Goal: Information Seeking & Learning: Learn about a topic

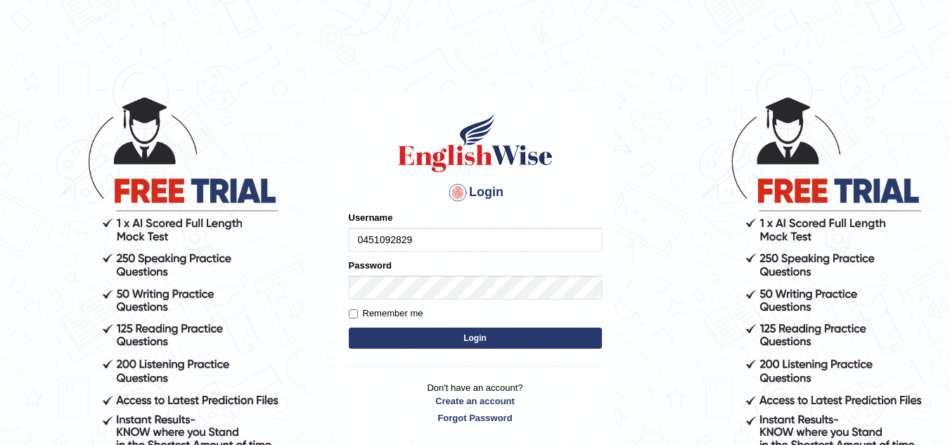
type input "0451092829"
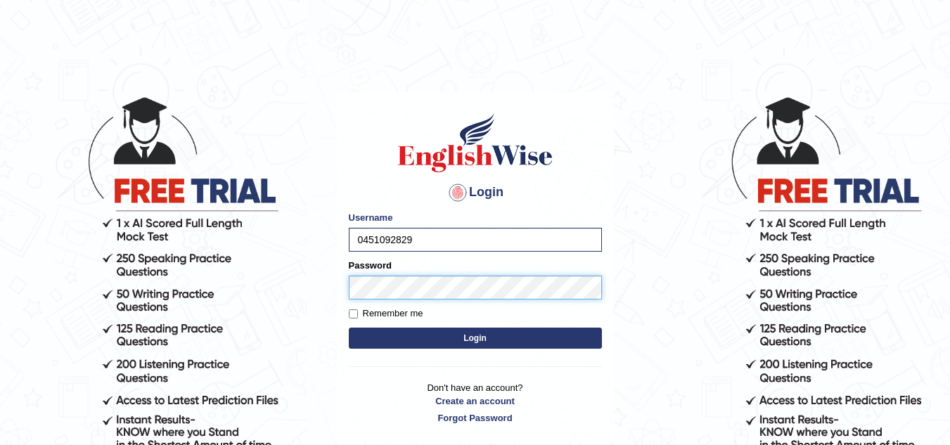
click at [349, 328] on button "Login" at bounding box center [475, 338] width 253 height 21
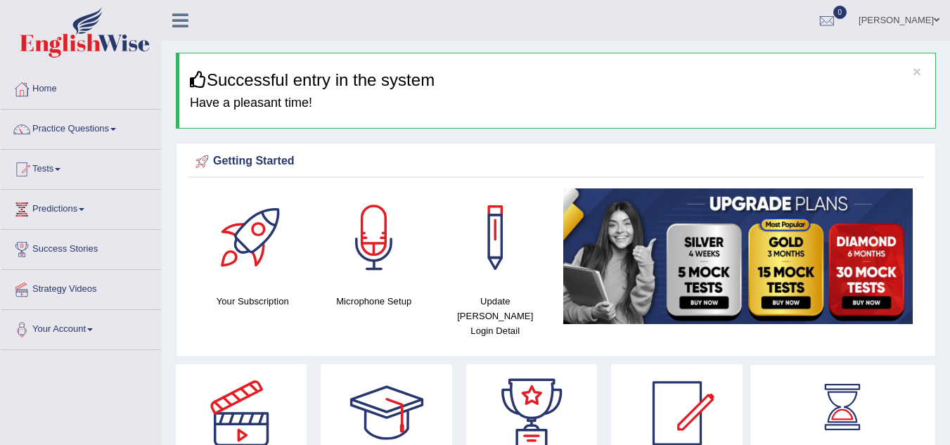
click at [109, 129] on link "Practice Questions" at bounding box center [81, 127] width 160 height 35
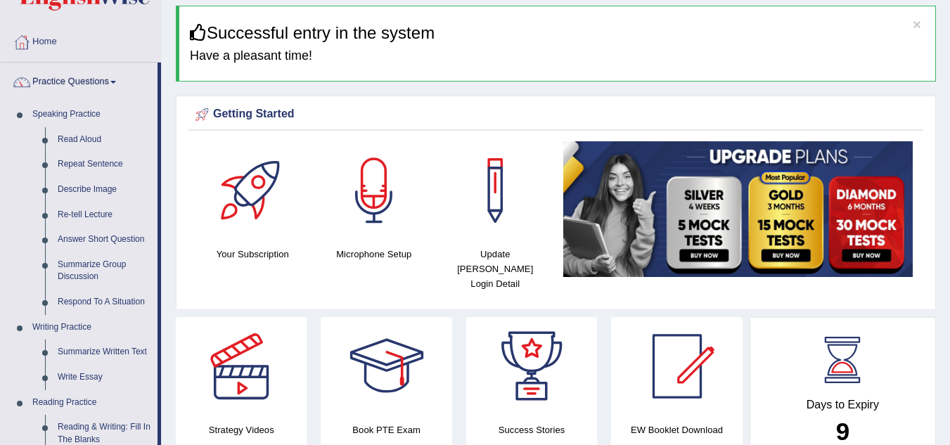
scroll to position [49, 0]
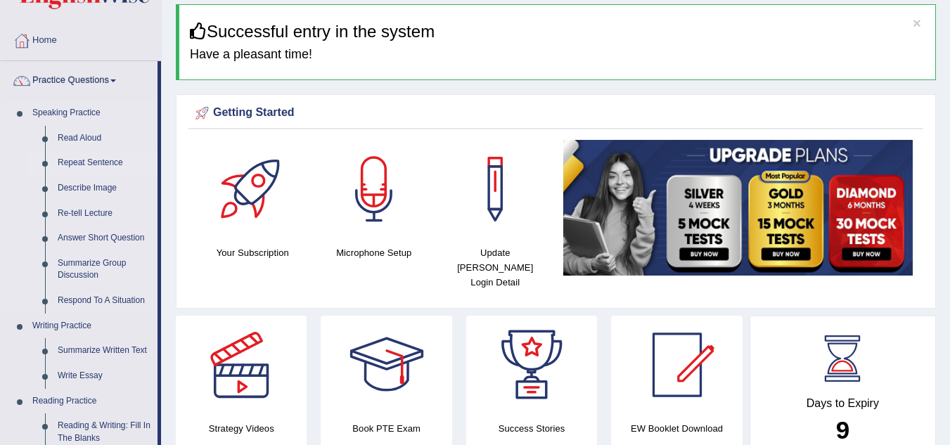
click at [72, 160] on link "Repeat Sentence" at bounding box center [104, 162] width 106 height 25
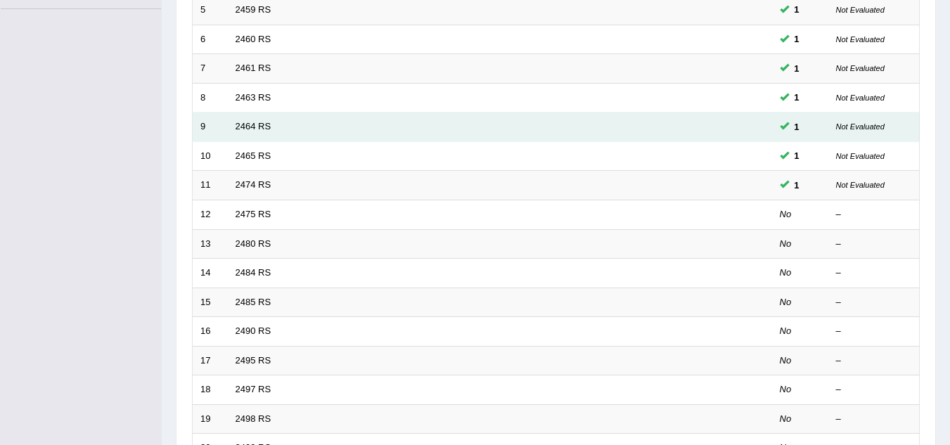
scroll to position [342, 0]
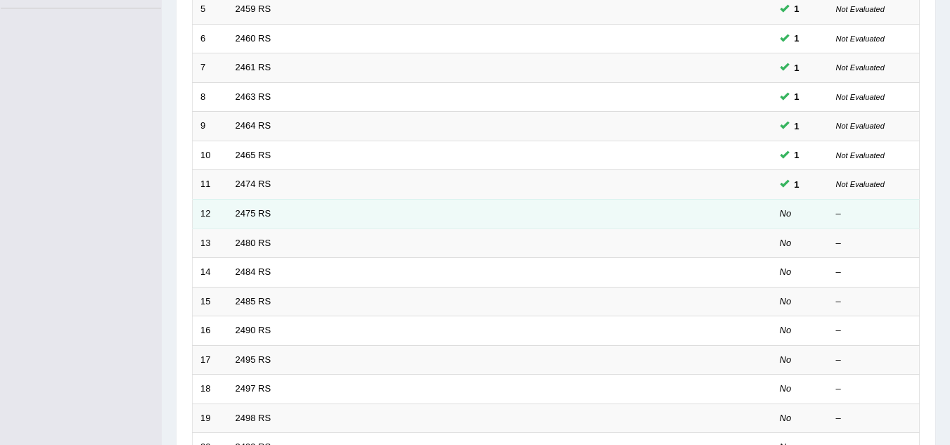
click at [517, 221] on td "2475 RS" at bounding box center [447, 214] width 439 height 30
click at [243, 212] on link "2475 RS" at bounding box center [254, 213] width 36 height 11
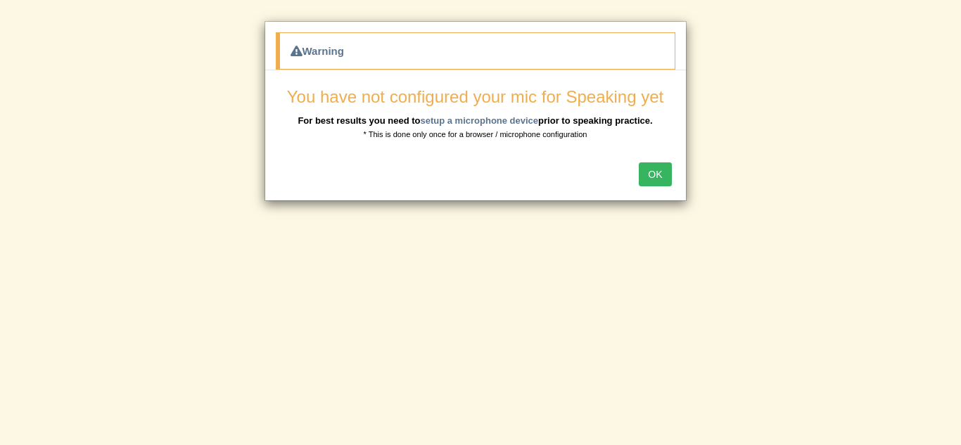
click at [647, 173] on button "OK" at bounding box center [655, 174] width 32 height 24
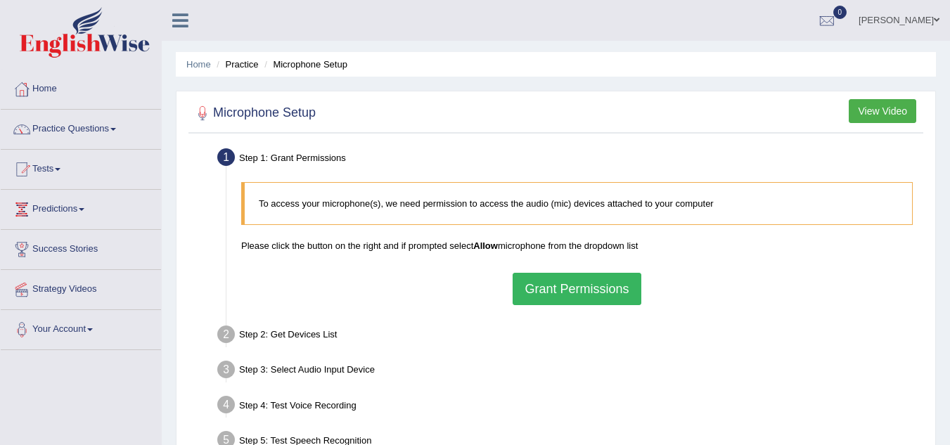
click at [605, 286] on button "Grant Permissions" at bounding box center [577, 289] width 128 height 32
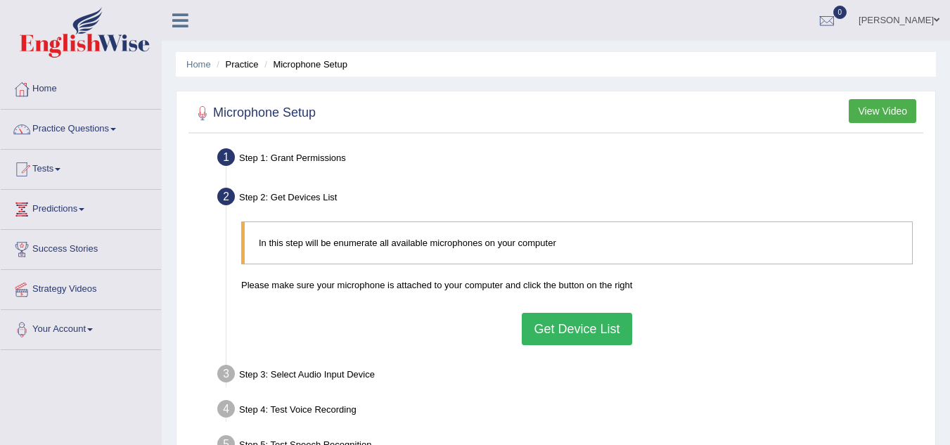
click at [575, 327] on button "Get Device List" at bounding box center [577, 329] width 110 height 32
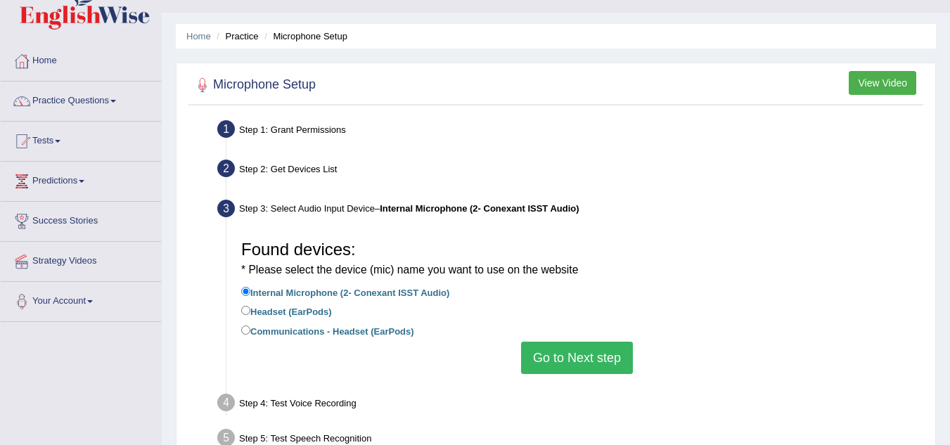
scroll to position [29, 0]
click at [247, 309] on input "Headset (EarPods)" at bounding box center [245, 309] width 9 height 9
radio input "true"
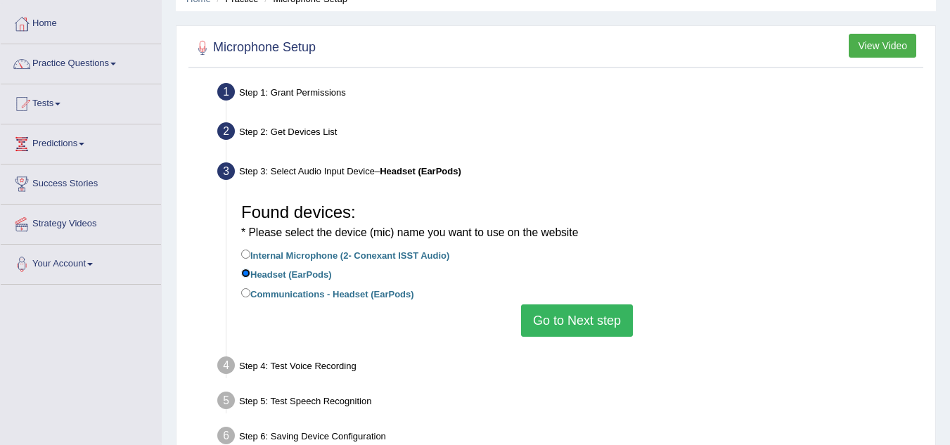
scroll to position [66, 0]
click at [585, 325] on button "Go to Next step" at bounding box center [577, 320] width 112 height 32
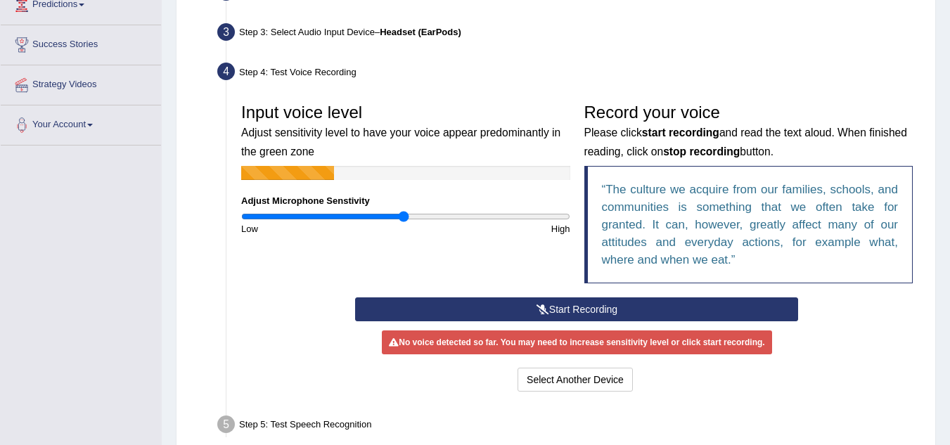
scroll to position [210, 0]
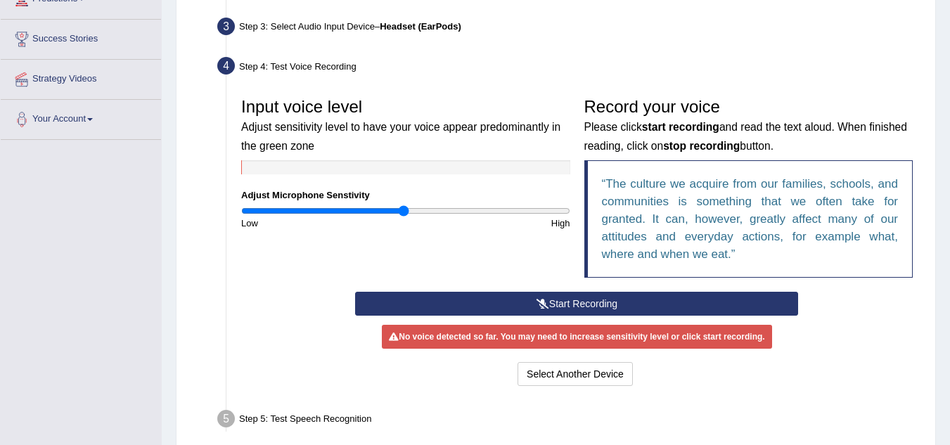
click at [580, 295] on button "Start Recording" at bounding box center [576, 304] width 443 height 24
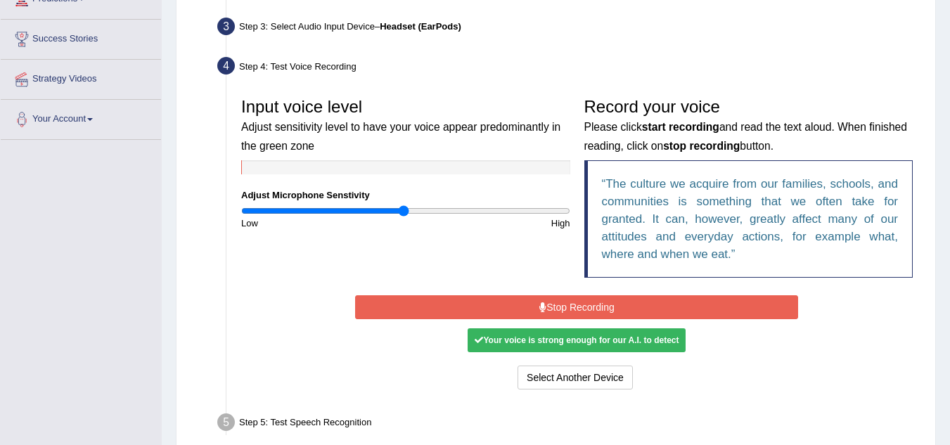
click at [580, 295] on button "Stop Recording" at bounding box center [576, 307] width 443 height 24
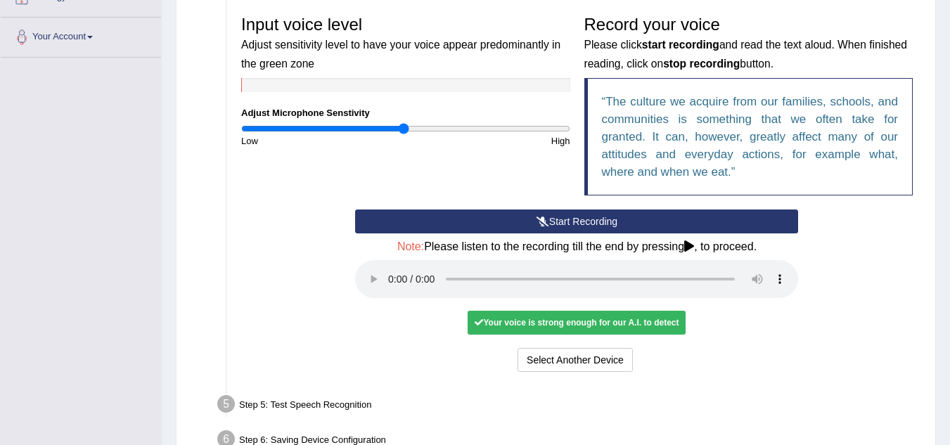
scroll to position [376, 0]
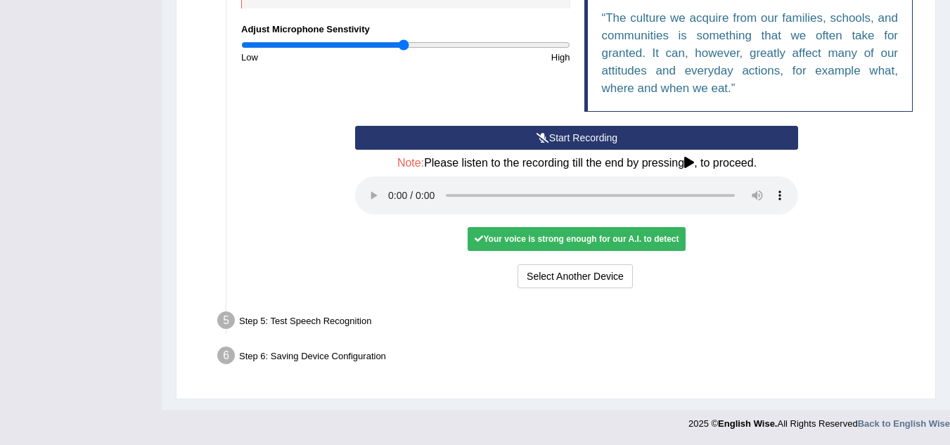
click at [354, 293] on div "Input voice level Adjust sensitivity level to have your voice appear predominan…" at bounding box center [577, 108] width 686 height 381
click at [262, 340] on ul "Step 1: Grant Permissions To access your microphone(s), we need permission to a…" at bounding box center [556, 70] width 728 height 605
click at [259, 337] on div "Step 5: Test Speech Recognition" at bounding box center [570, 322] width 718 height 31
click at [785, 277] on div "Select Another Device Voice is ok. Go to Next step" at bounding box center [576, 277] width 443 height 27
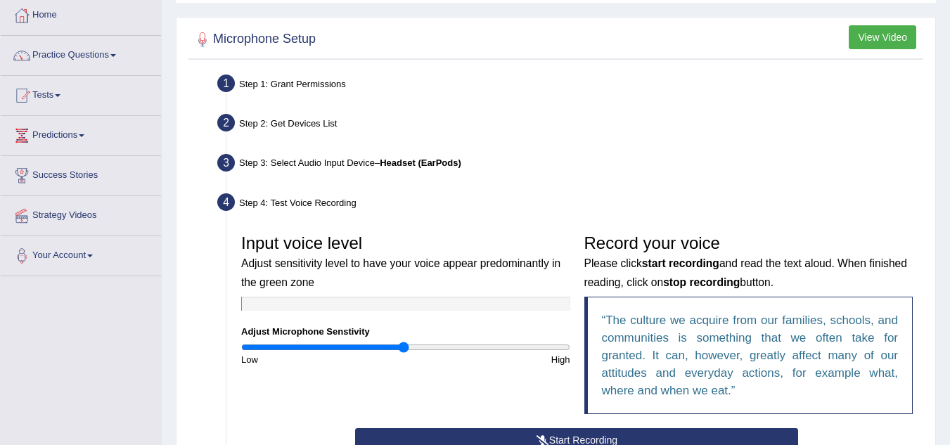
scroll to position [0, 0]
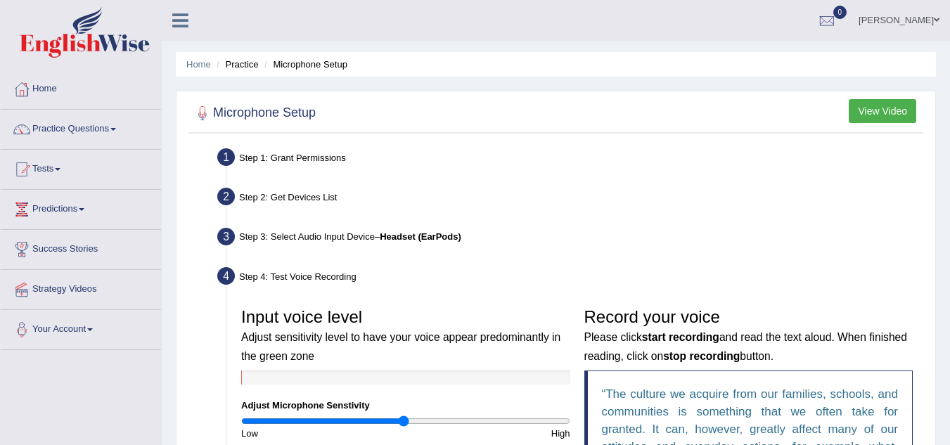
drag, startPoint x: 882, startPoint y: 131, endPoint x: 882, endPoint y: 113, distance: 18.3
click at [882, 113] on div "Microphone Setup View Video" at bounding box center [555, 115] width 735 height 35
click at [882, 113] on button "View Video" at bounding box center [883, 111] width 68 height 24
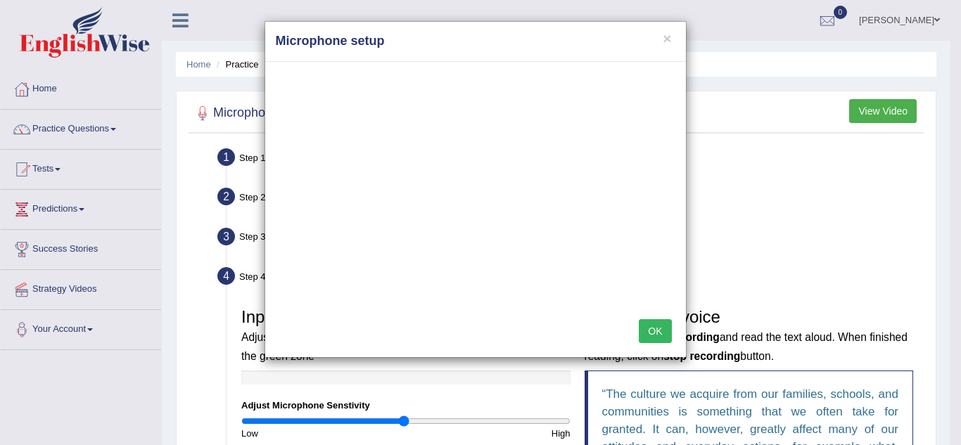
click at [655, 333] on button "OK" at bounding box center [655, 331] width 32 height 24
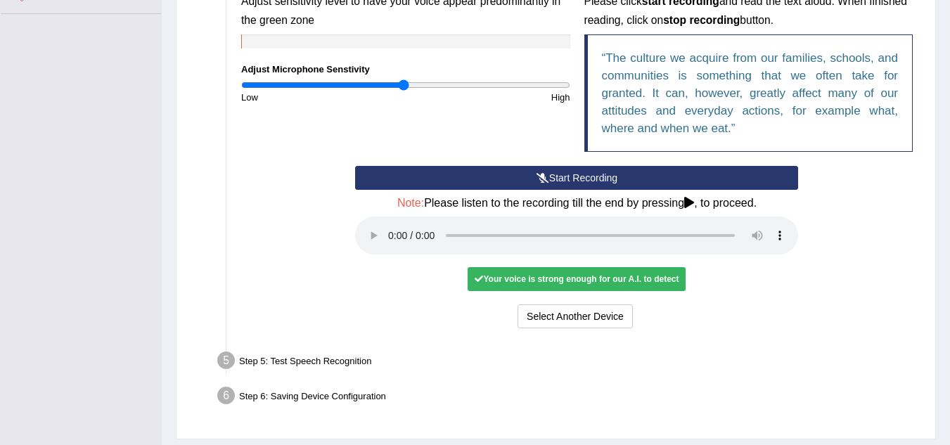
scroll to position [337, 0]
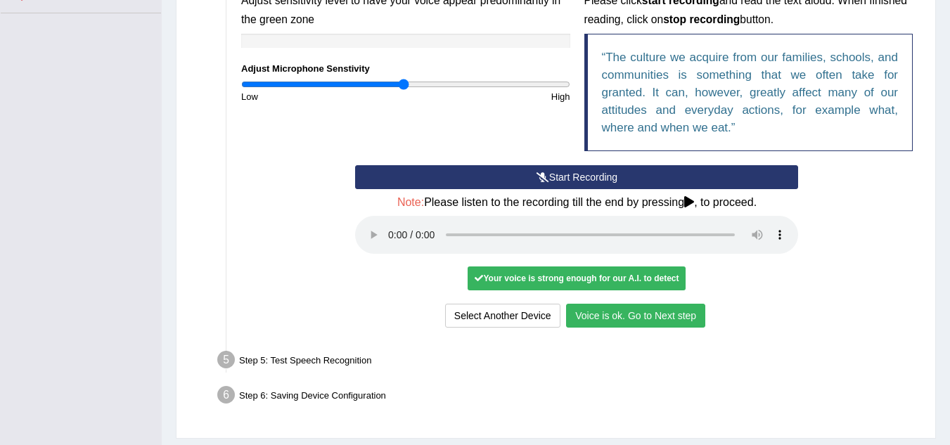
click at [593, 321] on button "Voice is ok. Go to Next step" at bounding box center [635, 316] width 139 height 24
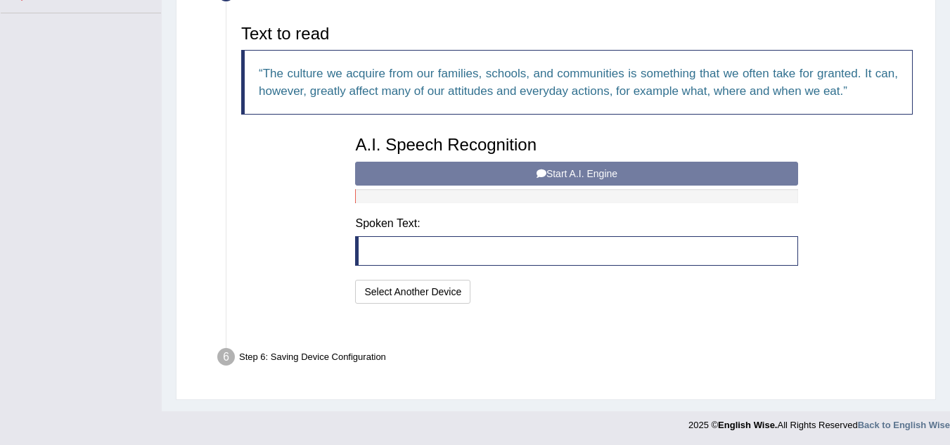
scroll to position [304, 0]
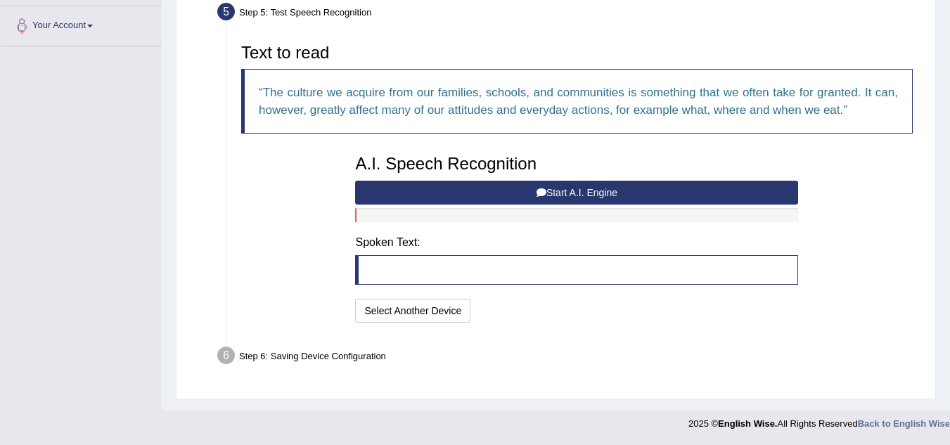
click at [521, 192] on button "Start A.I. Engine" at bounding box center [576, 193] width 443 height 24
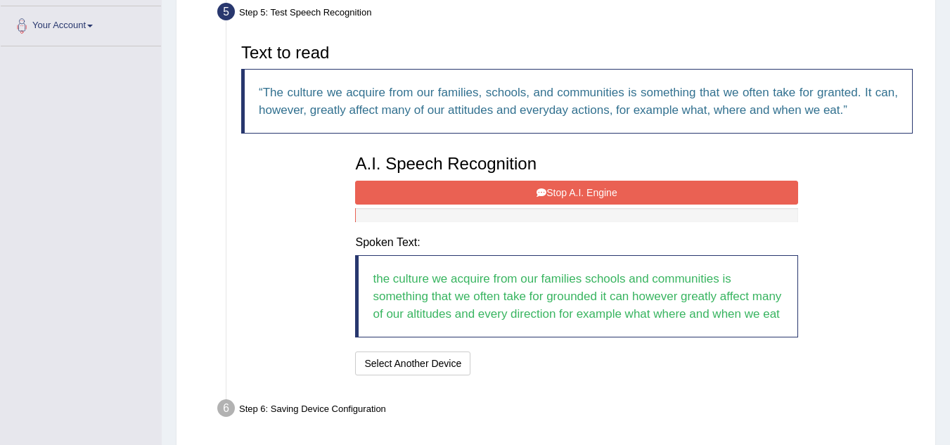
click at [521, 192] on button "Stop A.I. Engine" at bounding box center [576, 193] width 443 height 24
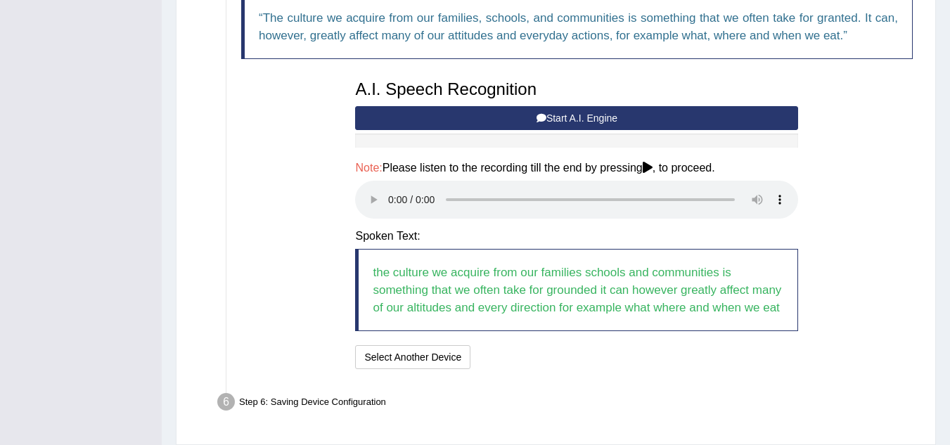
scroll to position [380, 0]
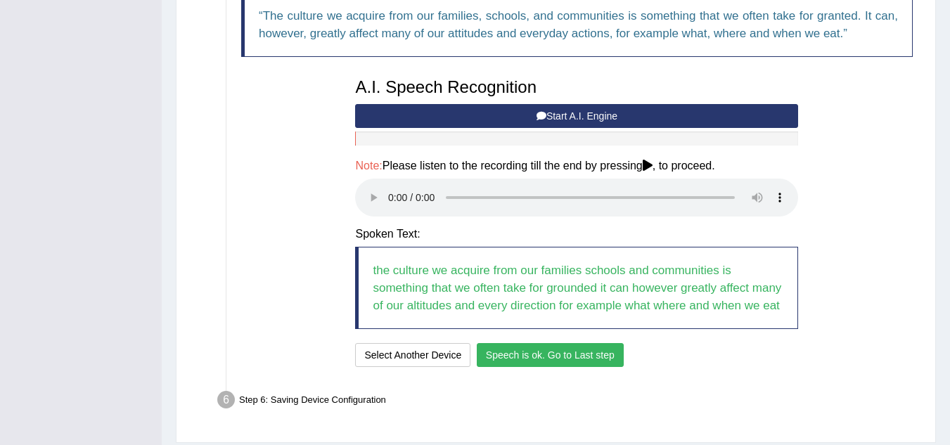
click at [524, 352] on button "Speech is ok. Go to Last step" at bounding box center [550, 355] width 147 height 24
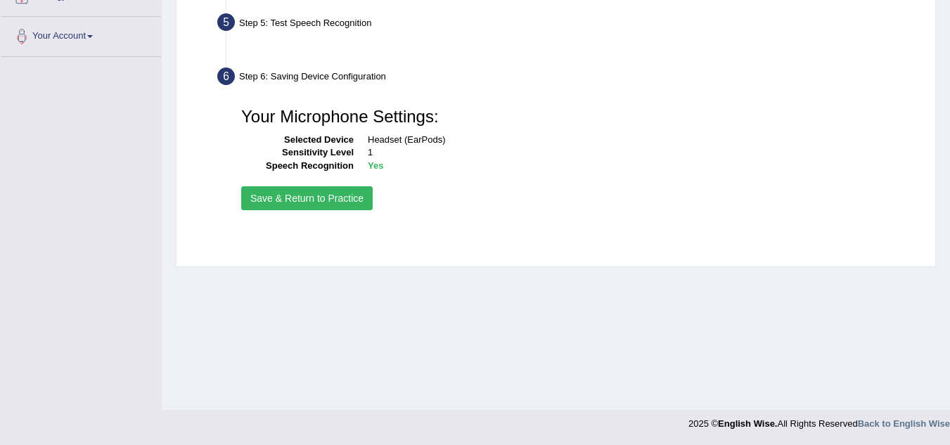
scroll to position [293, 0]
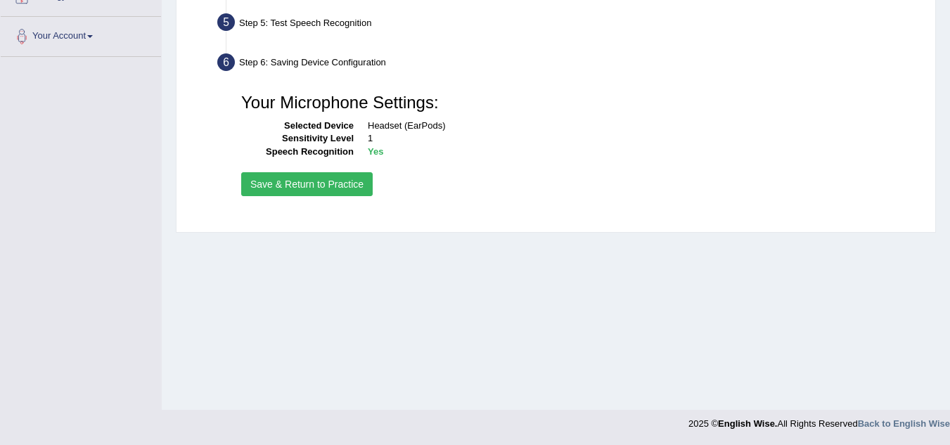
click at [309, 179] on button "Save & Return to Practice" at bounding box center [306, 184] width 131 height 24
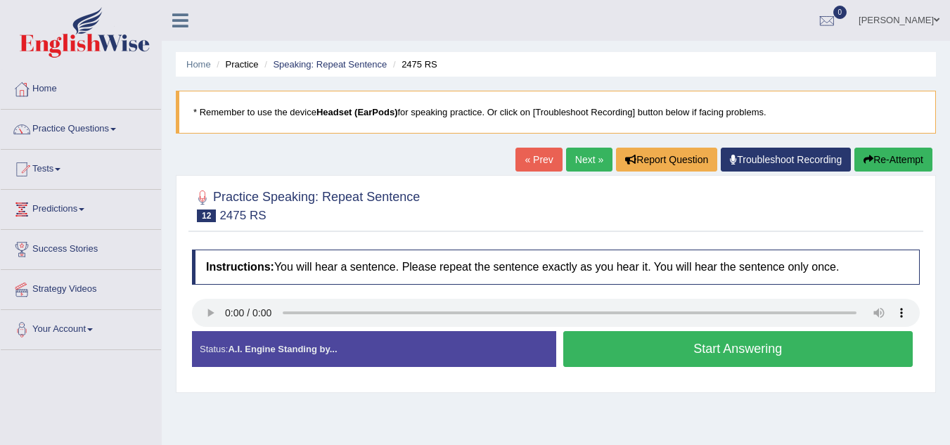
click at [740, 353] on button "Start Answering" at bounding box center [738, 349] width 350 height 36
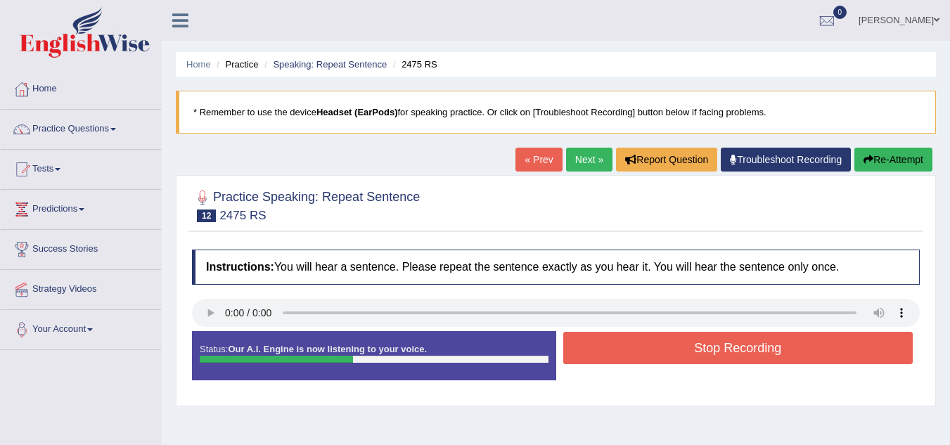
click at [740, 353] on button "Stop Recording" at bounding box center [738, 348] width 350 height 32
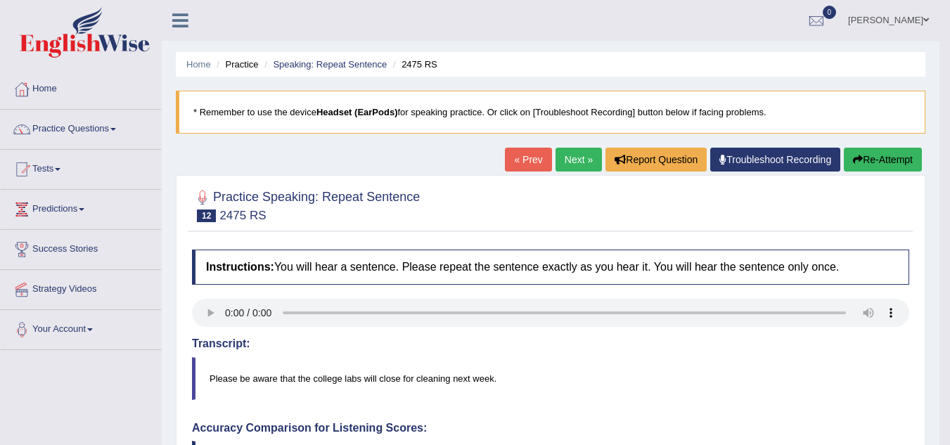
click at [567, 159] on link "Next »" at bounding box center [579, 160] width 46 height 24
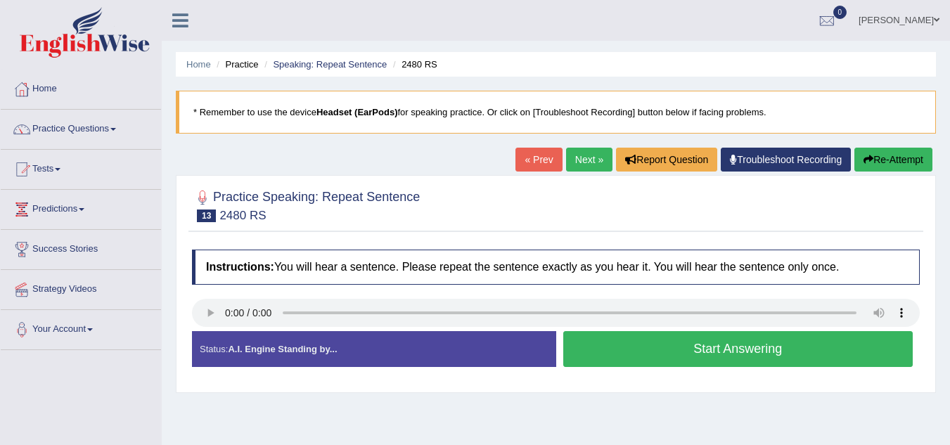
click at [715, 343] on button "Start Answering" at bounding box center [738, 349] width 350 height 36
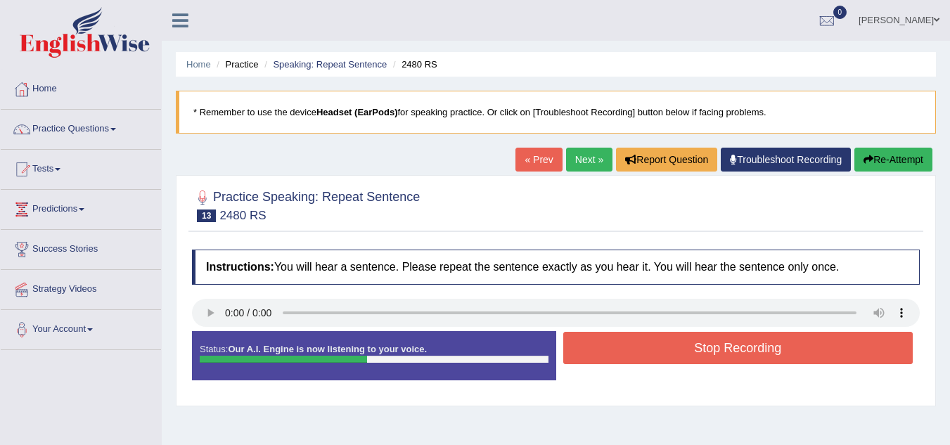
click at [715, 343] on button "Stop Recording" at bounding box center [738, 348] width 350 height 32
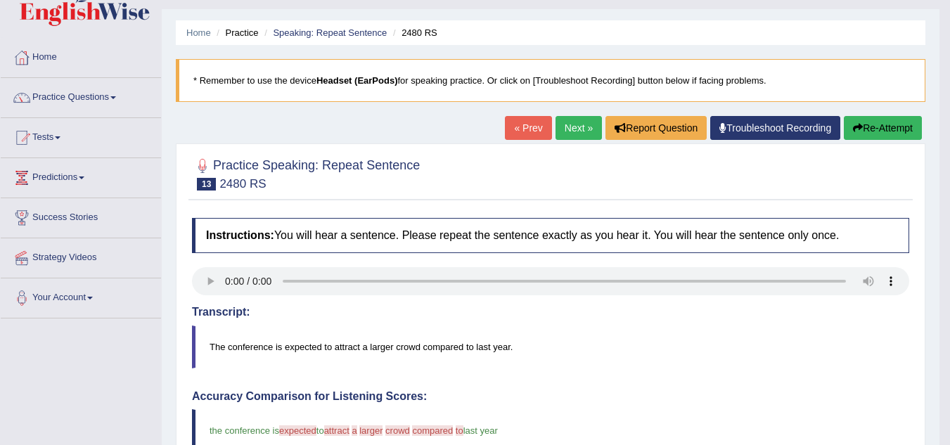
scroll to position [31, 0]
click at [559, 125] on link "Next »" at bounding box center [579, 129] width 46 height 24
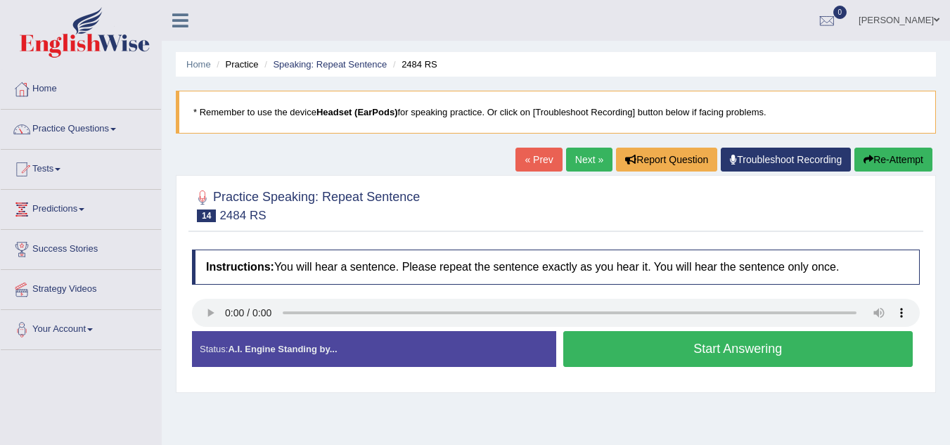
click at [714, 347] on button "Start Answering" at bounding box center [738, 349] width 350 height 36
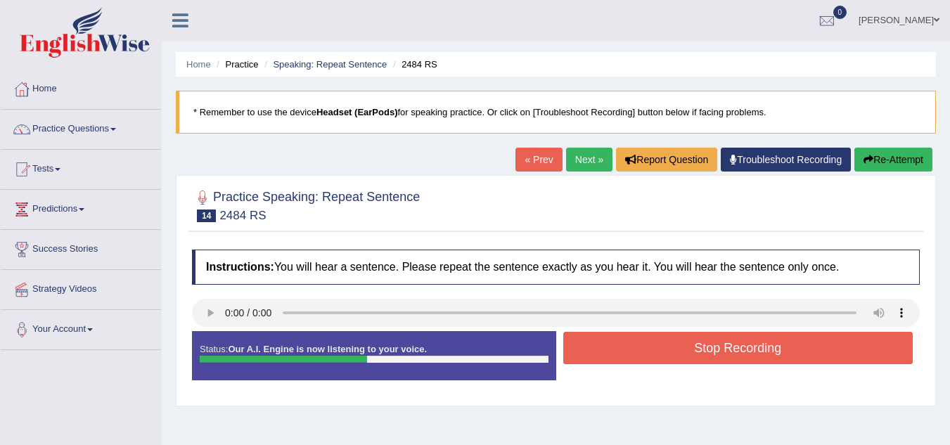
click at [714, 347] on button "Stop Recording" at bounding box center [738, 348] width 350 height 32
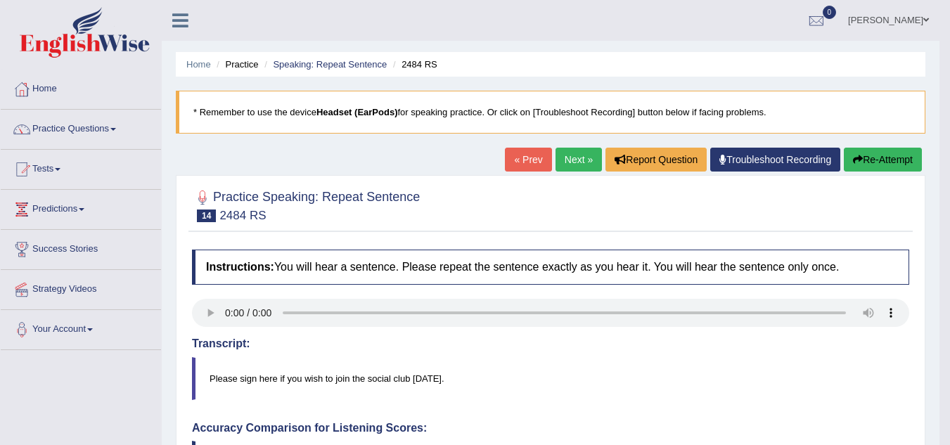
click at [567, 161] on link "Next »" at bounding box center [579, 160] width 46 height 24
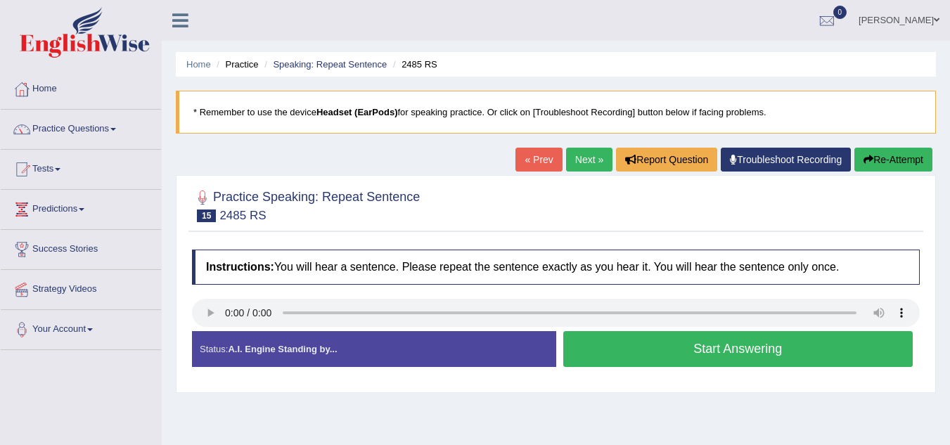
click at [639, 353] on button "Start Answering" at bounding box center [738, 349] width 350 height 36
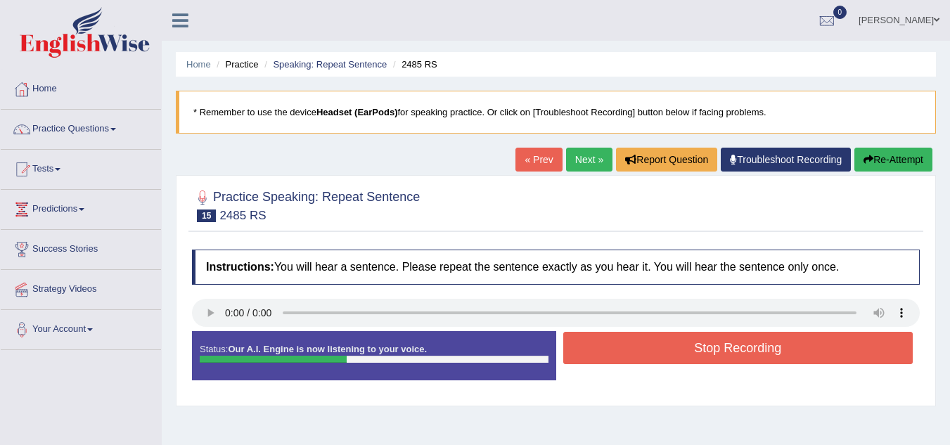
click at [639, 353] on button "Stop Recording" at bounding box center [738, 348] width 350 height 32
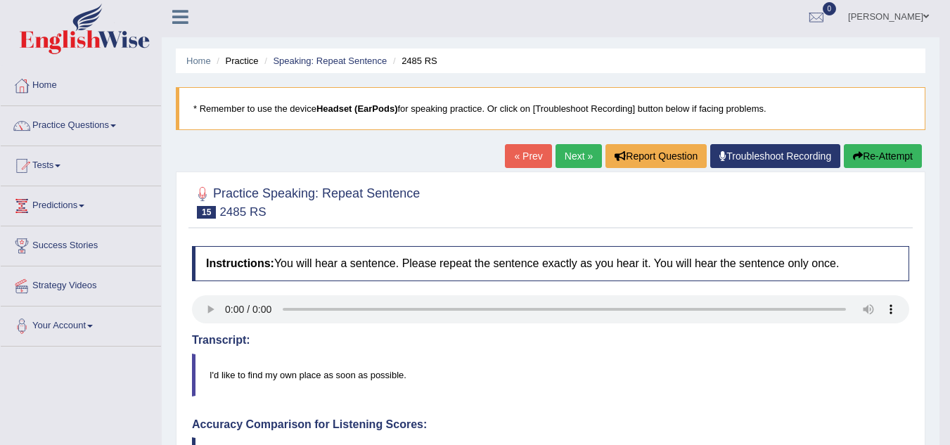
scroll to position [1, 0]
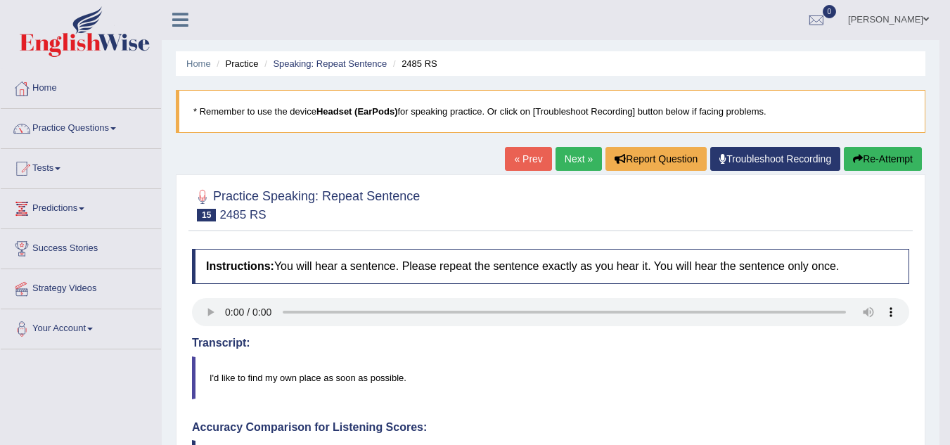
click at [567, 163] on link "Next »" at bounding box center [579, 159] width 46 height 24
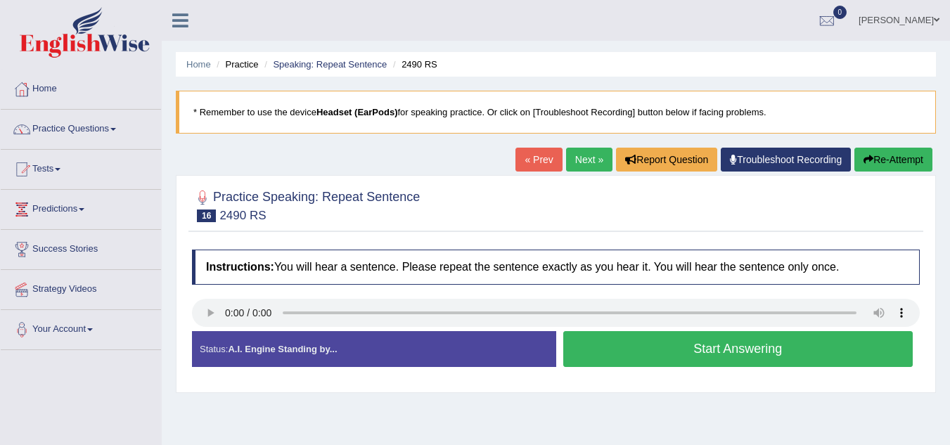
click at [654, 356] on button "Start Answering" at bounding box center [738, 349] width 350 height 36
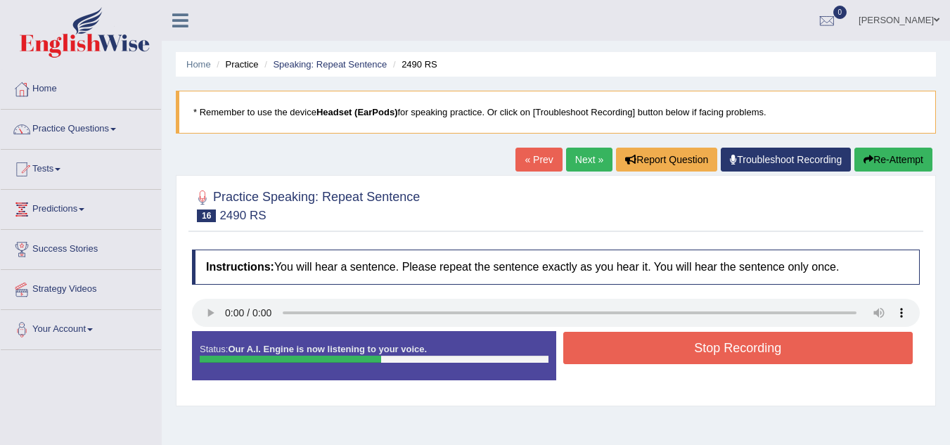
click at [654, 356] on button "Stop Recording" at bounding box center [738, 348] width 350 height 32
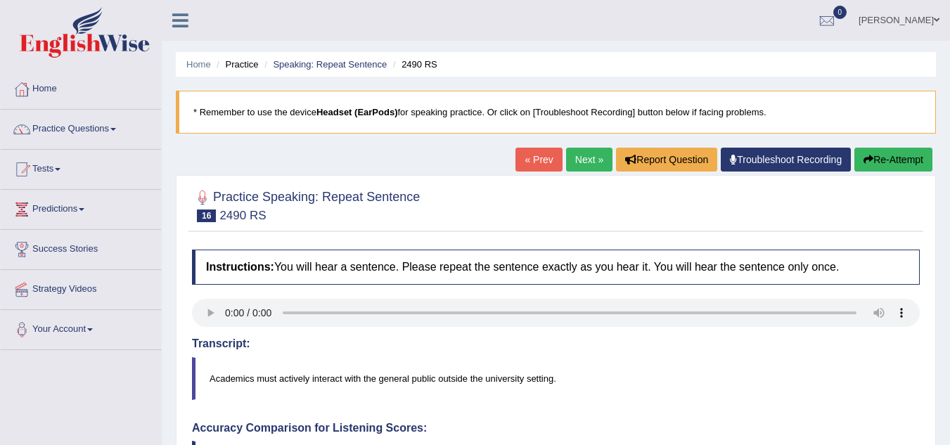
click at [579, 160] on link "Next »" at bounding box center [589, 160] width 46 height 24
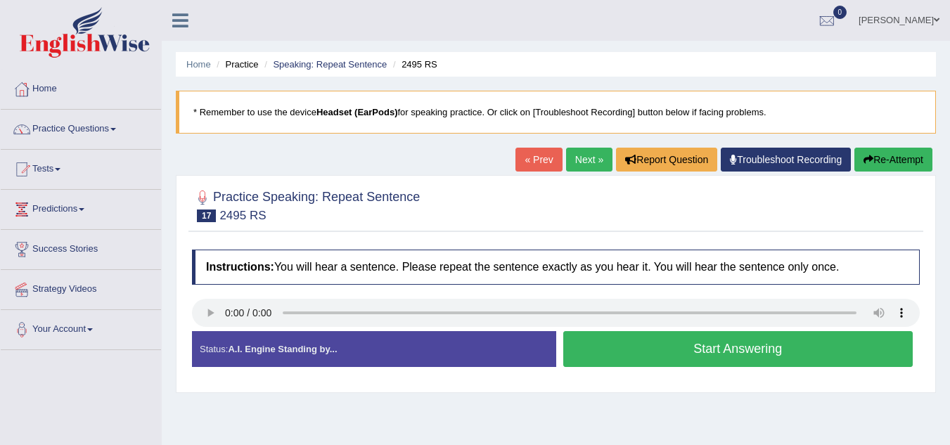
click at [650, 347] on button "Start Answering" at bounding box center [738, 349] width 350 height 36
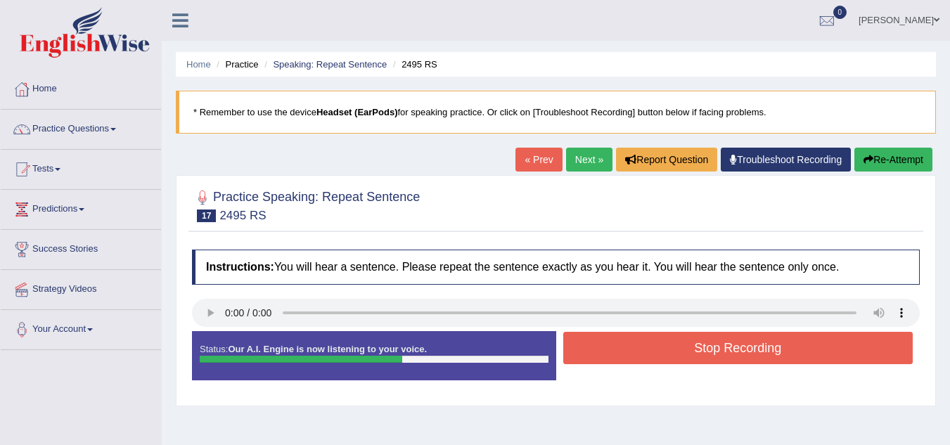
click at [650, 347] on button "Stop Recording" at bounding box center [738, 348] width 350 height 32
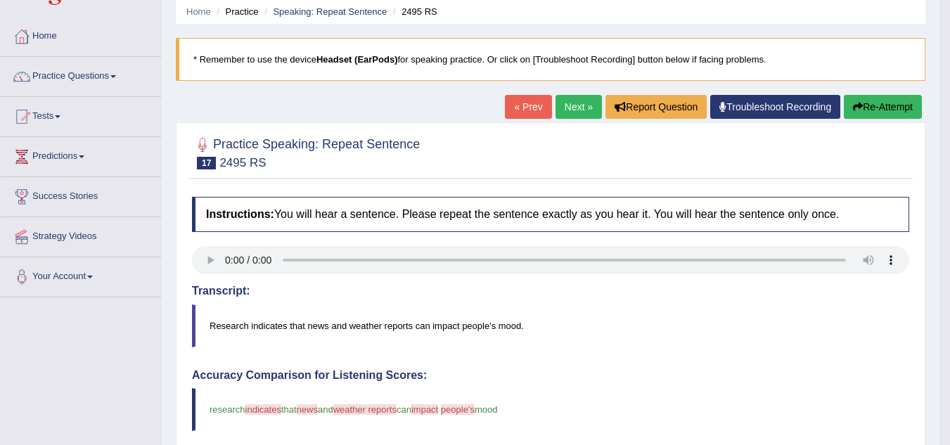
scroll to position [52, 0]
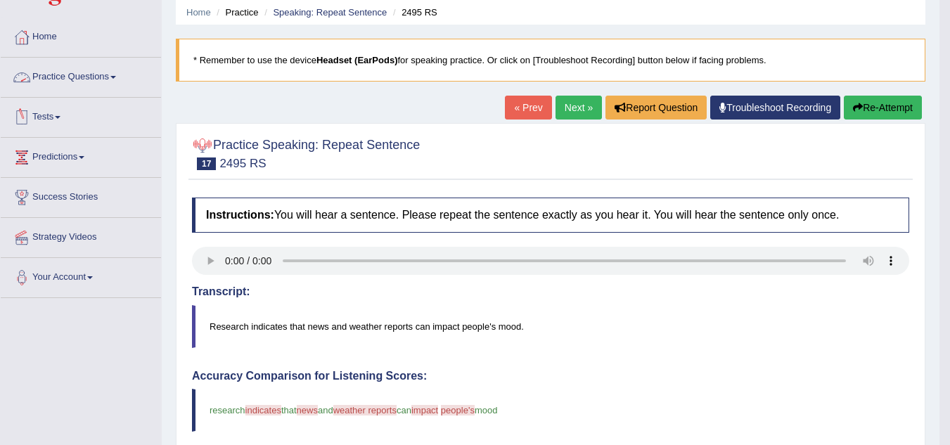
click at [108, 73] on link "Practice Questions" at bounding box center [81, 75] width 160 height 35
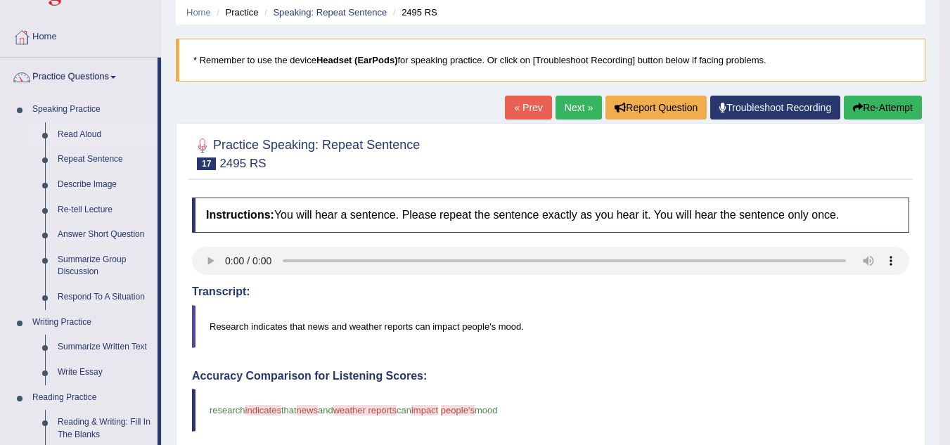
click at [49, 134] on li "Read Aloud" at bounding box center [91, 134] width 131 height 25
click at [60, 135] on link "Read Aloud" at bounding box center [104, 134] width 106 height 25
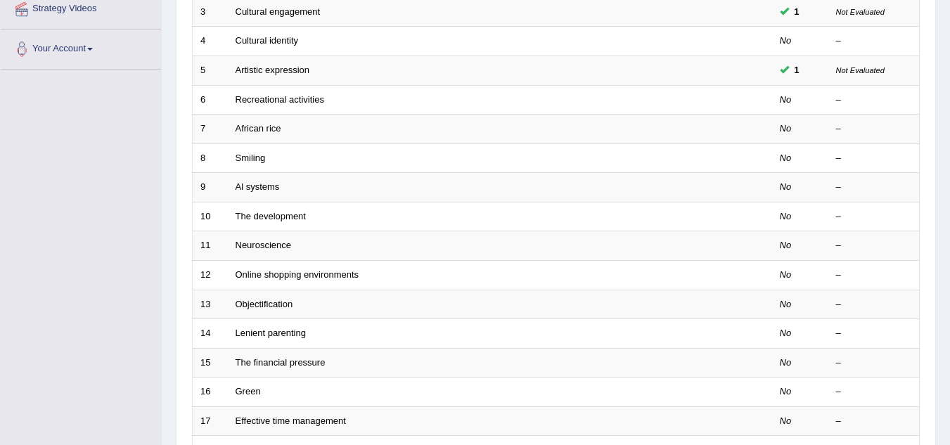
scroll to position [282, 0]
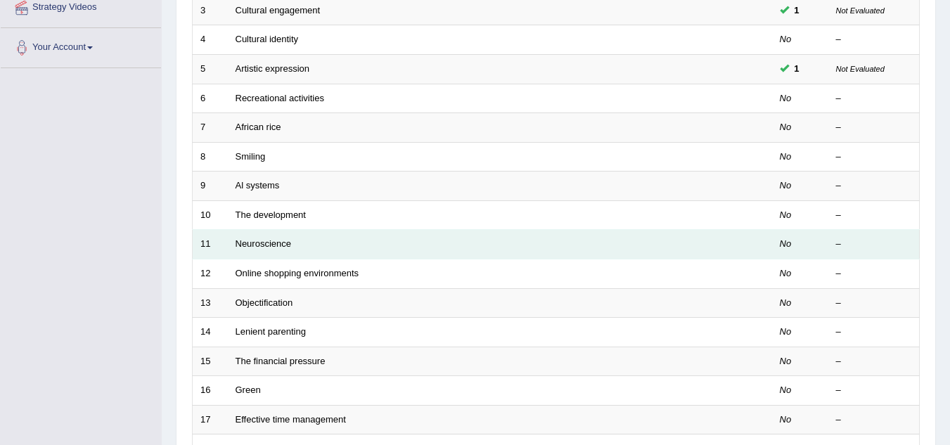
click at [274, 256] on td "Neuroscience" at bounding box center [447, 245] width 439 height 30
click at [269, 246] on link "Neuroscience" at bounding box center [264, 243] width 56 height 11
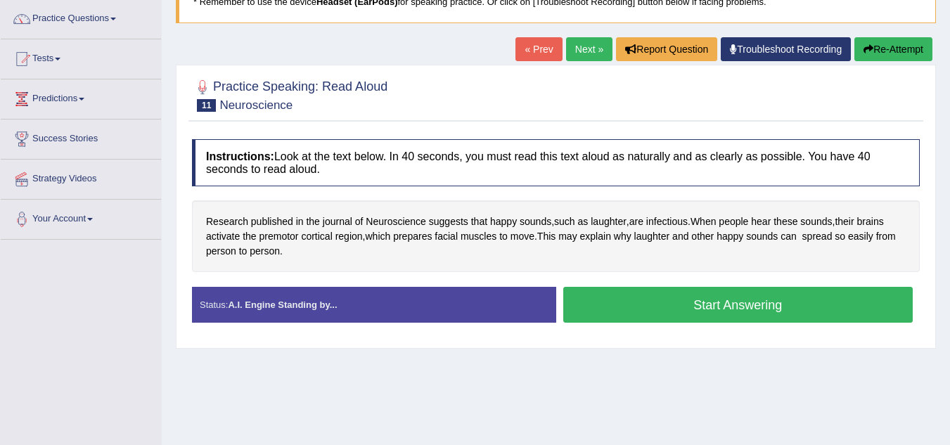
scroll to position [111, 0]
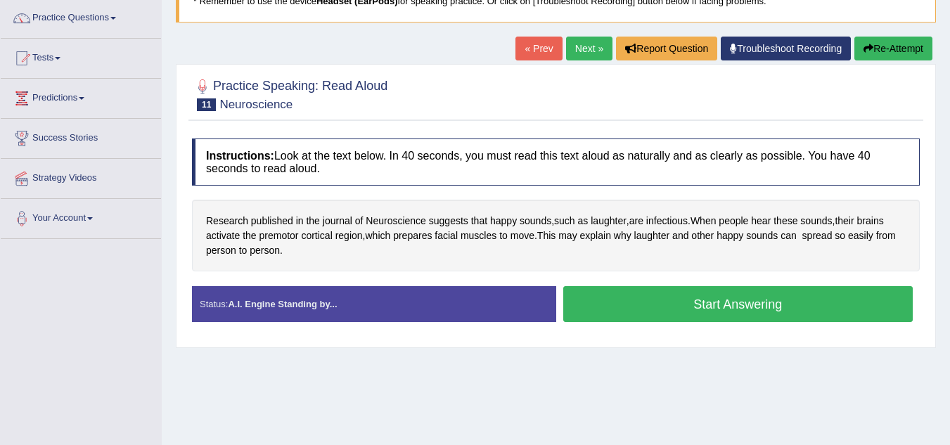
click at [617, 301] on button "Start Answering" at bounding box center [738, 304] width 350 height 36
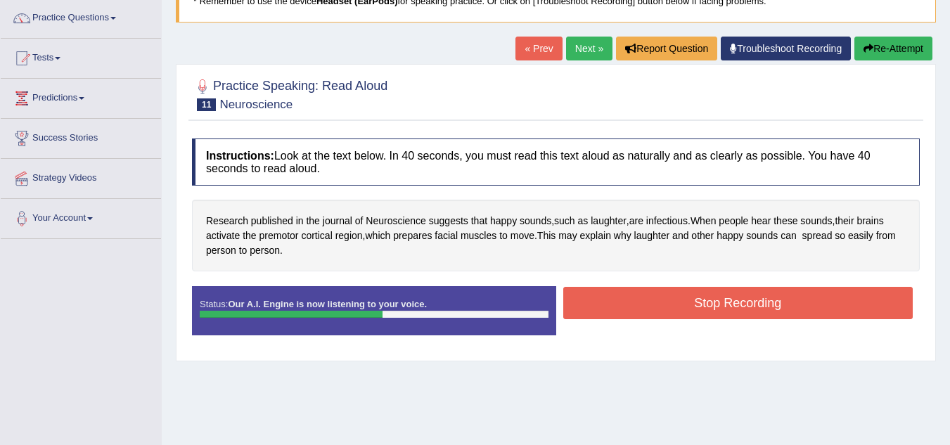
click at [617, 301] on button "Stop Recording" at bounding box center [738, 303] width 350 height 32
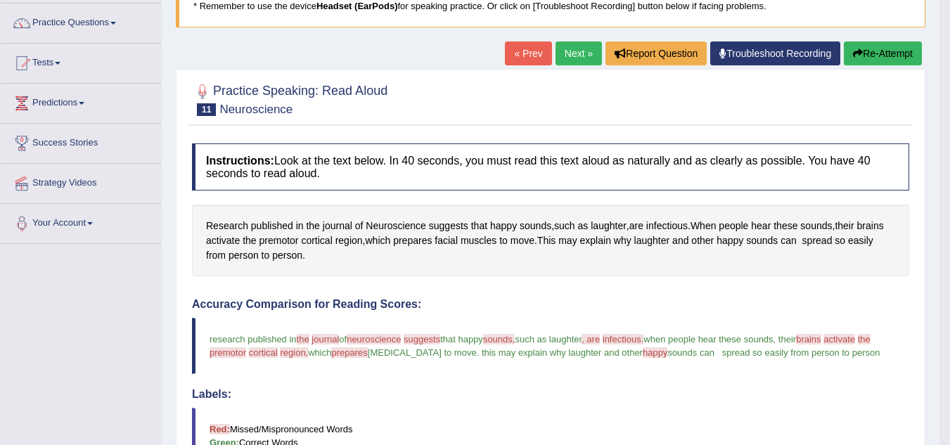
scroll to position [103, 0]
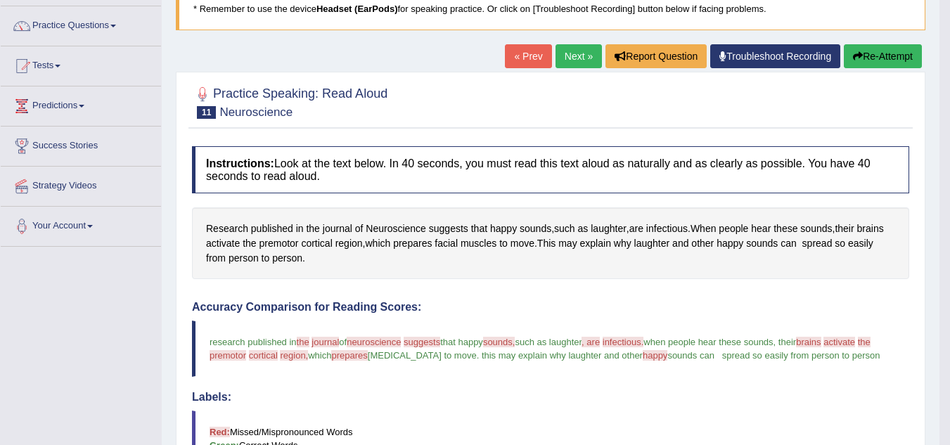
click at [572, 58] on link "Next »" at bounding box center [579, 56] width 46 height 24
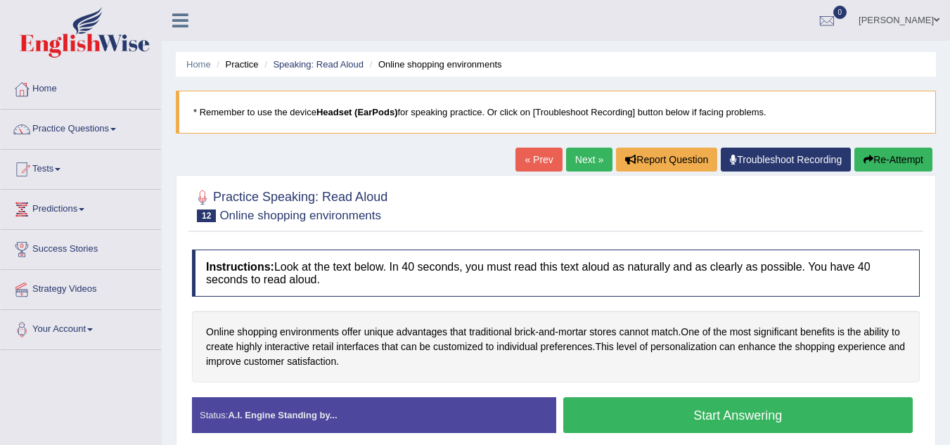
click at [676, 400] on button "Start Answering" at bounding box center [738, 415] width 350 height 36
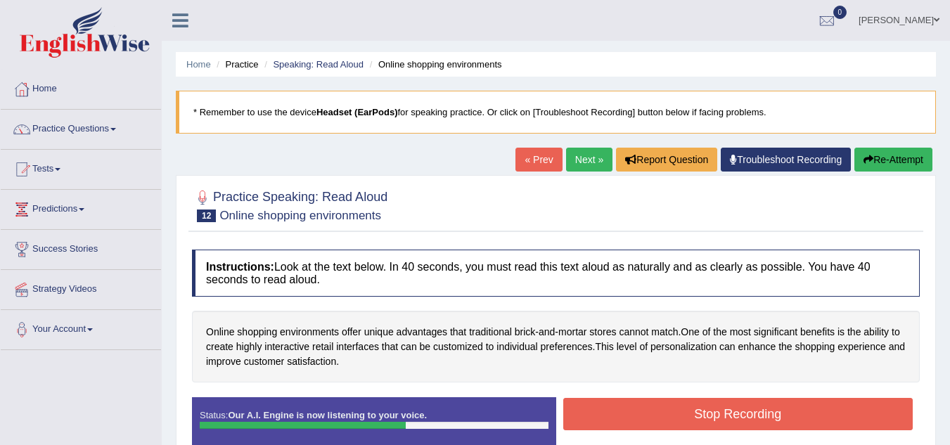
click at [689, 415] on button "Stop Recording" at bounding box center [738, 414] width 350 height 32
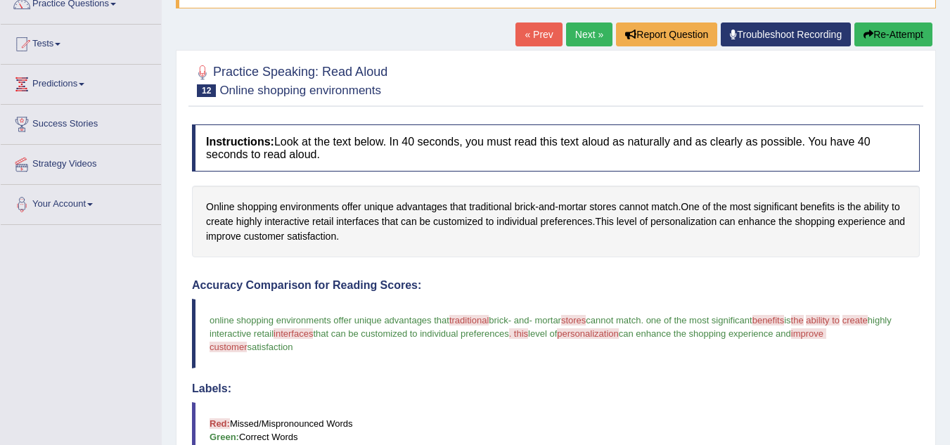
scroll to position [124, 0]
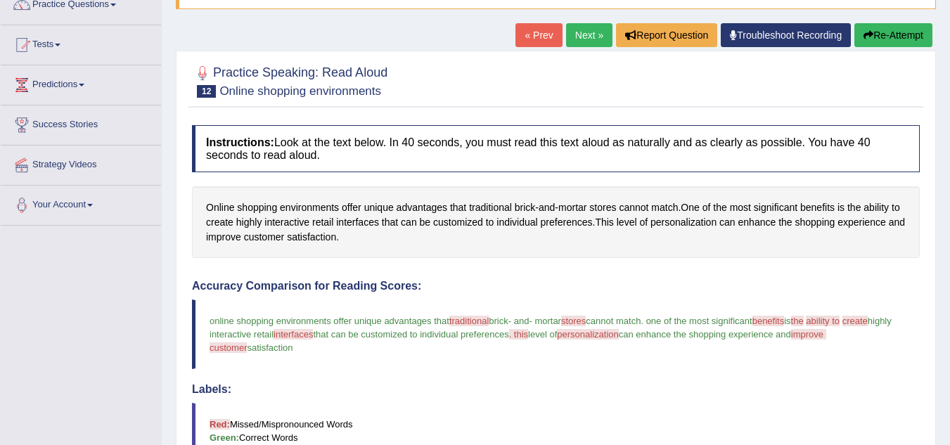
click at [577, 35] on link "Next »" at bounding box center [589, 35] width 46 height 24
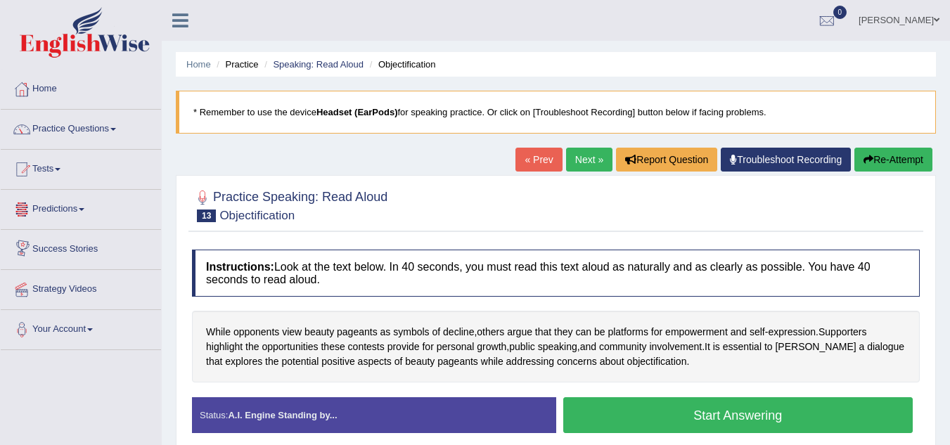
click at [591, 411] on button "Start Answering" at bounding box center [738, 415] width 350 height 36
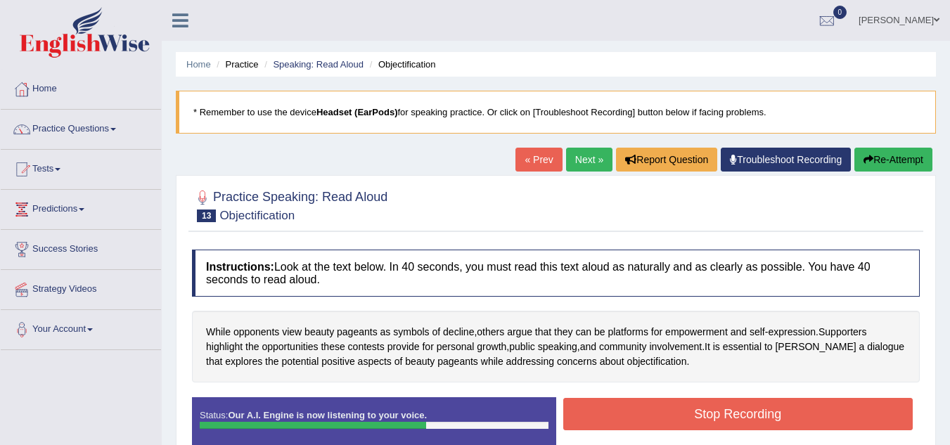
click at [730, 415] on button "Stop Recording" at bounding box center [738, 414] width 350 height 32
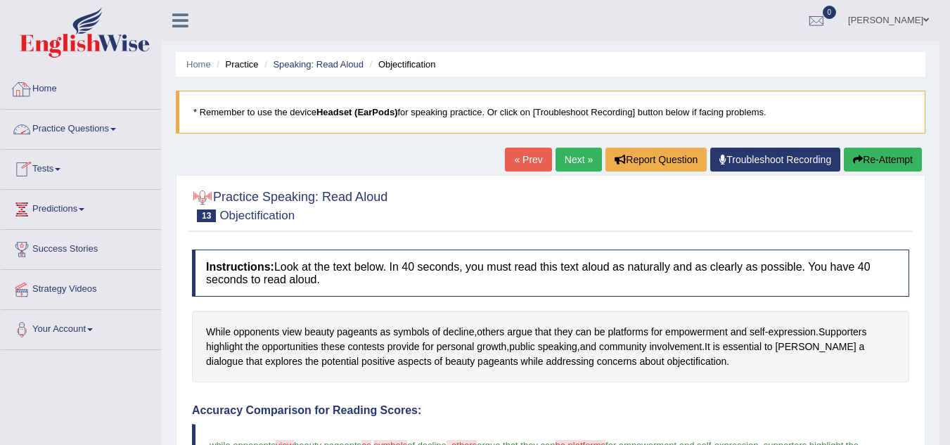
click at [114, 130] on link "Practice Questions" at bounding box center [81, 127] width 160 height 35
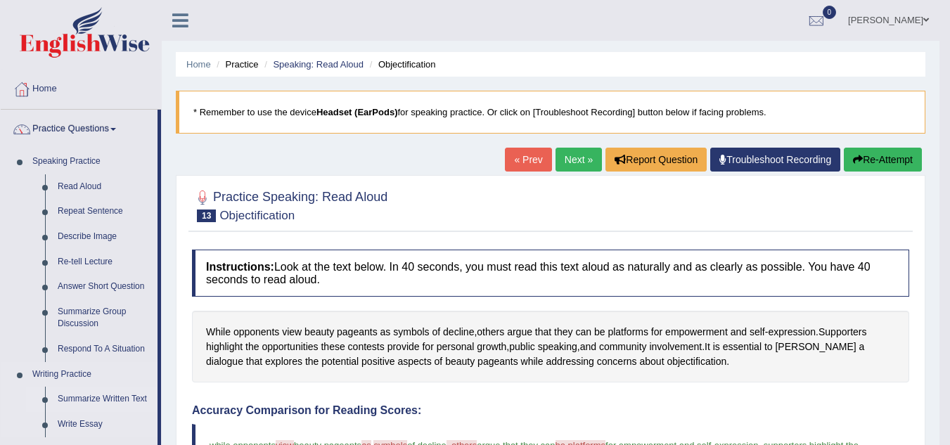
click at [68, 394] on link "Summarize Written Text" at bounding box center [104, 399] width 106 height 25
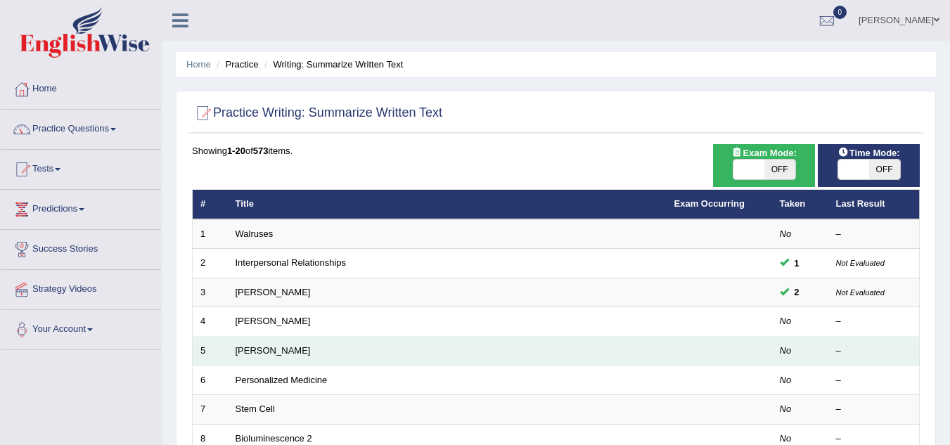
scroll to position [31, 0]
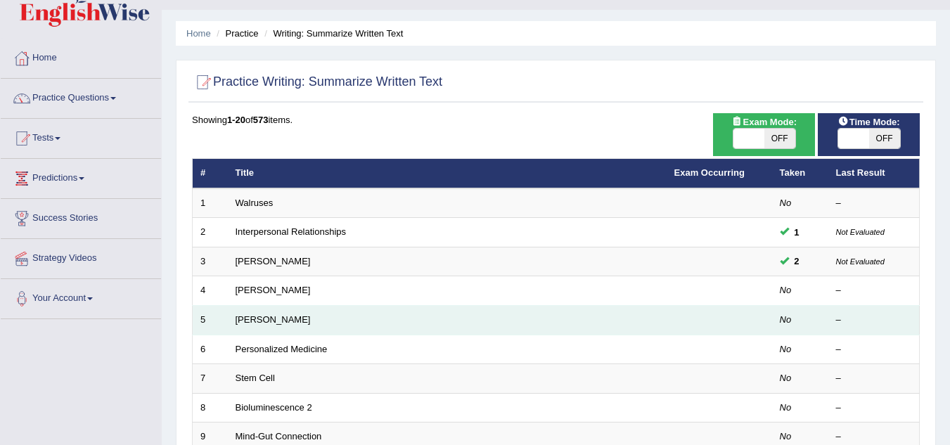
click at [460, 327] on td "Elizabeth Blackwell" at bounding box center [447, 321] width 439 height 30
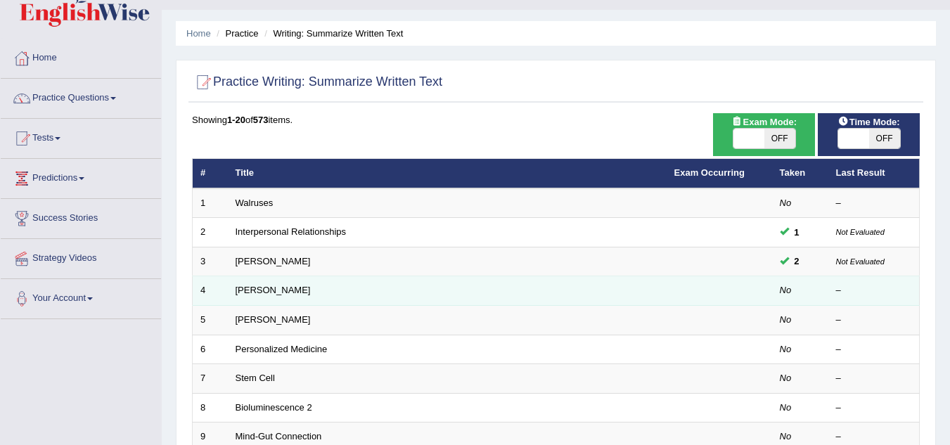
click at [453, 302] on td "[PERSON_NAME]" at bounding box center [447, 291] width 439 height 30
click at [262, 290] on link "[PERSON_NAME]" at bounding box center [273, 290] width 75 height 11
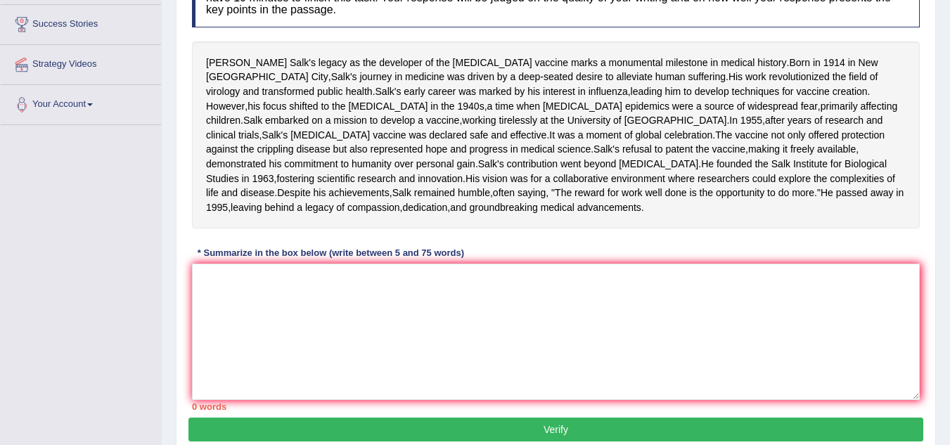
scroll to position [224, 0]
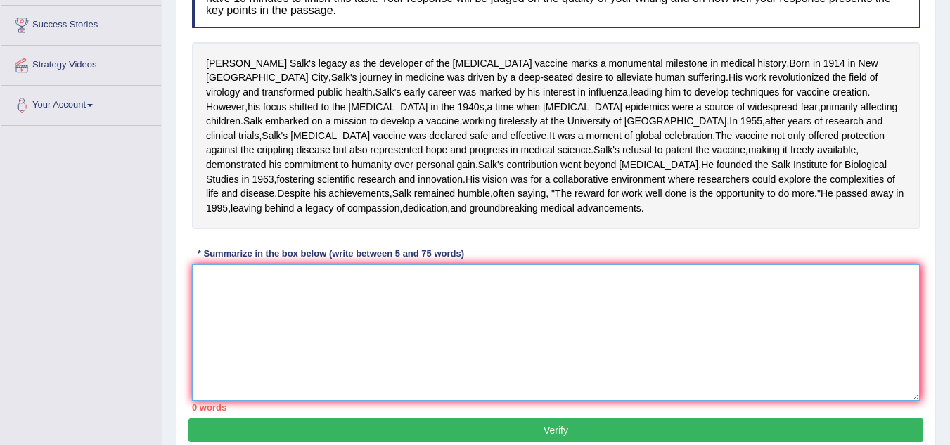
click at [211, 359] on textarea at bounding box center [556, 332] width 728 height 136
type textarea "H"
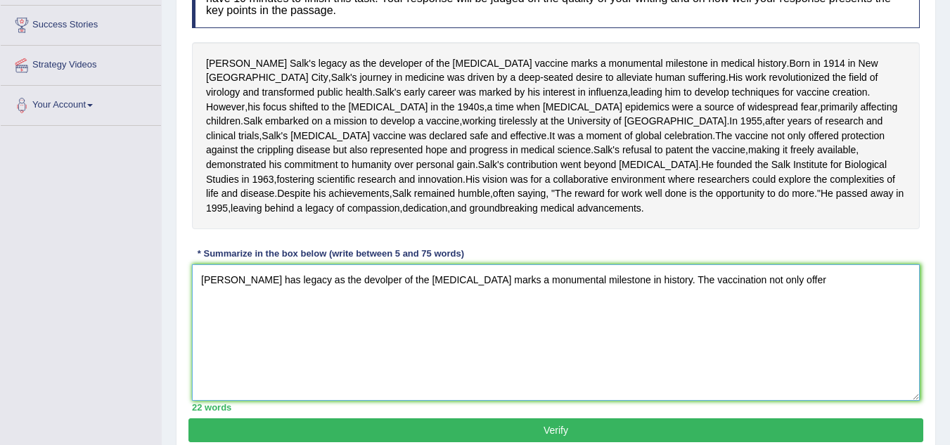
click at [217, 371] on textarea "[PERSON_NAME] has legacy as the devolper of the [MEDICAL_DATA] marks a monument…" at bounding box center [556, 332] width 728 height 136
click at [767, 349] on textarea "[PERSON_NAME] has legacy as the devolper of the [MEDICAL_DATA] marks a monument…" at bounding box center [556, 332] width 728 height 136
click at [800, 346] on textarea "[PERSON_NAME] has legacy as the devolper of the [MEDICAL_DATA] marks a monument…" at bounding box center [556, 332] width 728 height 136
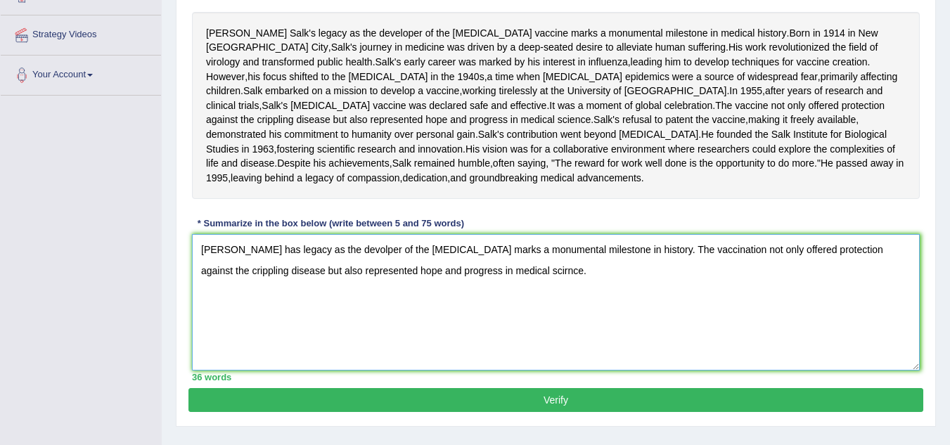
scroll to position [240, 0]
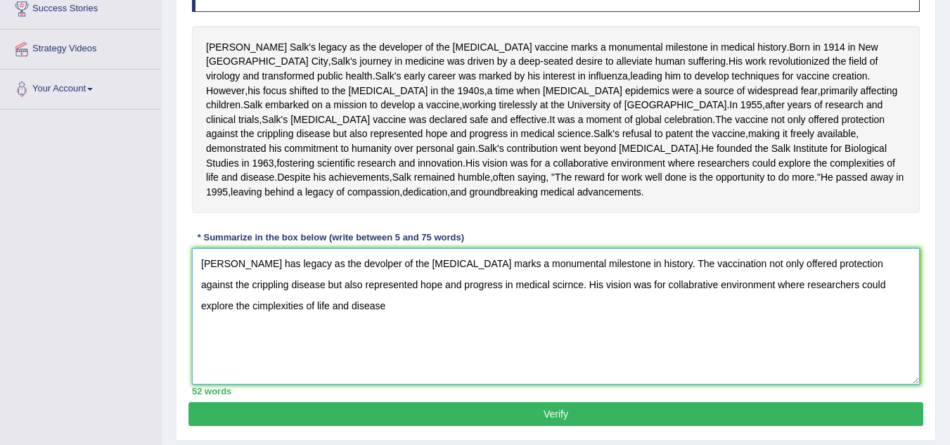
click at [647, 335] on textarea "[PERSON_NAME] has legacy as the devolper of the [MEDICAL_DATA] marks a monument…" at bounding box center [556, 316] width 728 height 136
click at [636, 337] on textarea "[PERSON_NAME] has legacy as the devolper of the [MEDICAL_DATA] marks a monument…" at bounding box center [556, 316] width 728 height 136
click at [640, 337] on textarea "[PERSON_NAME] has legacy as the devolper of the [MEDICAL_DATA] marks a monument…" at bounding box center [556, 316] width 728 height 136
click at [273, 356] on textarea "Johrn Salk has legacy as the devolper of the polio vaccine marks a monumental m…" at bounding box center [556, 316] width 728 height 136
click at [277, 357] on textarea "Johrn Salk has legacy as the devolper of the polio vaccine marks a monumental m…" at bounding box center [556, 316] width 728 height 136
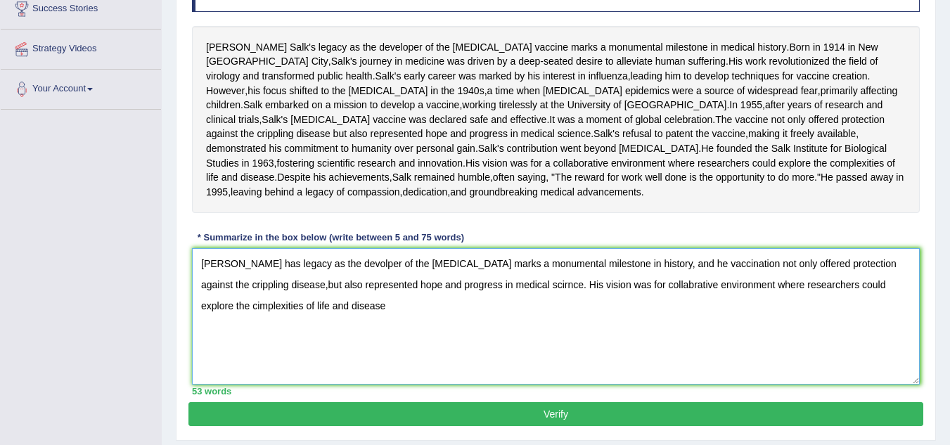
click at [277, 357] on textarea "Johrn Salk has legacy as the devolper of the polio vaccine marks a monumental m…" at bounding box center [556, 316] width 728 height 136
click at [547, 355] on textarea "Johrn Salk has legacy as the devolper of the polio vaccine marks a monumental m…" at bounding box center [556, 316] width 728 height 136
click at [335, 375] on textarea "Johrn Salk has legacy as the devolper of the polio vaccine marks a monumental m…" at bounding box center [556, 316] width 728 height 136
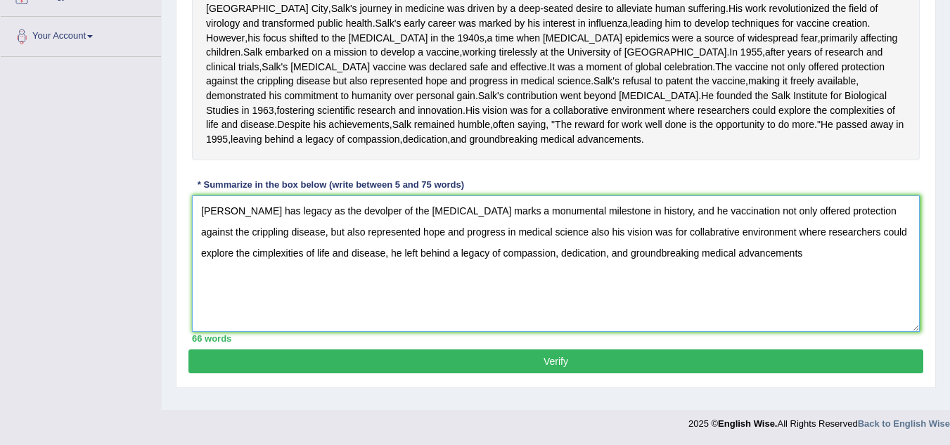
scroll to position [354, 0]
click at [218, 222] on textarea "Johrn Salk has legacy as the devolper of the polio vaccine marks a monumental m…" at bounding box center [556, 263] width 728 height 136
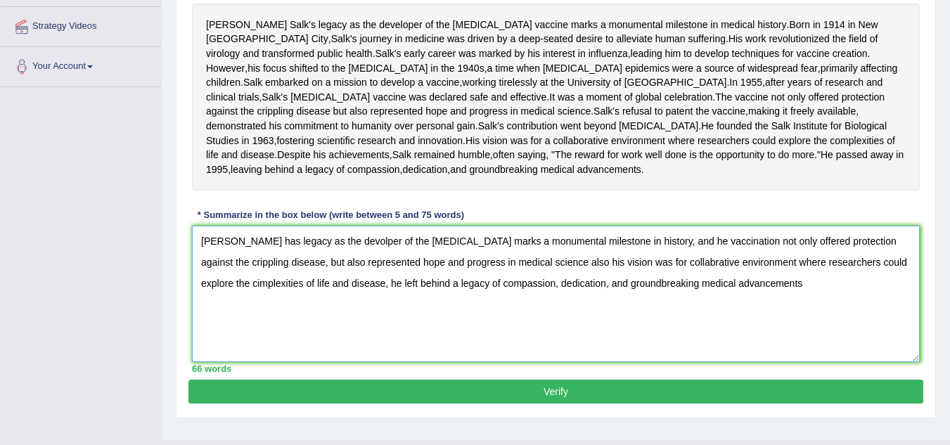
scroll to position [264, 0]
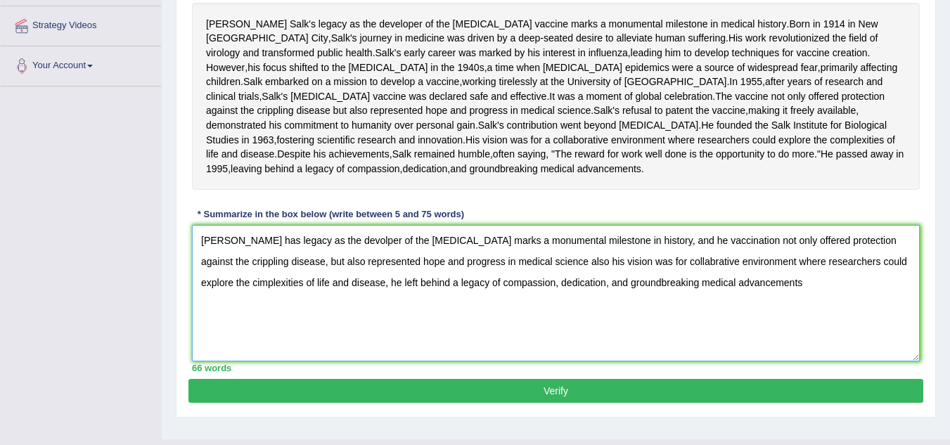
click at [225, 311] on textarea "Johrn Salk has legacy as the devolper of the polio vaccine marks a monumental m…" at bounding box center [556, 293] width 728 height 136
click at [666, 310] on textarea "Johnas Salk has legacy as the devolper of the polio vaccine marks a monumental …" at bounding box center [556, 293] width 728 height 136
click at [216, 353] on textarea "Johnas Salk has legacy as the devolper of the polio vaccine marks a monumental …" at bounding box center [556, 293] width 728 height 136
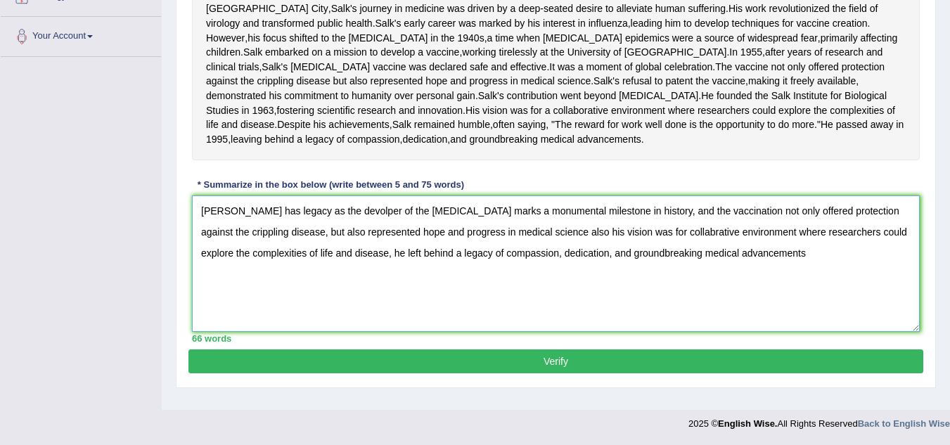
scroll to position [354, 0]
type textarea "Johnas Salk has legacy as the devolper of the polio vaccine marks a monumental …"
click at [382, 373] on button "Verify" at bounding box center [555, 361] width 735 height 24
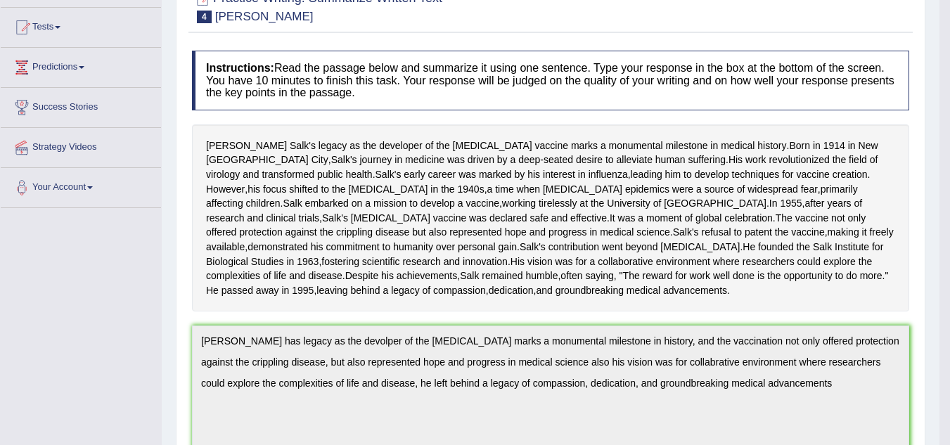
scroll to position [0, 0]
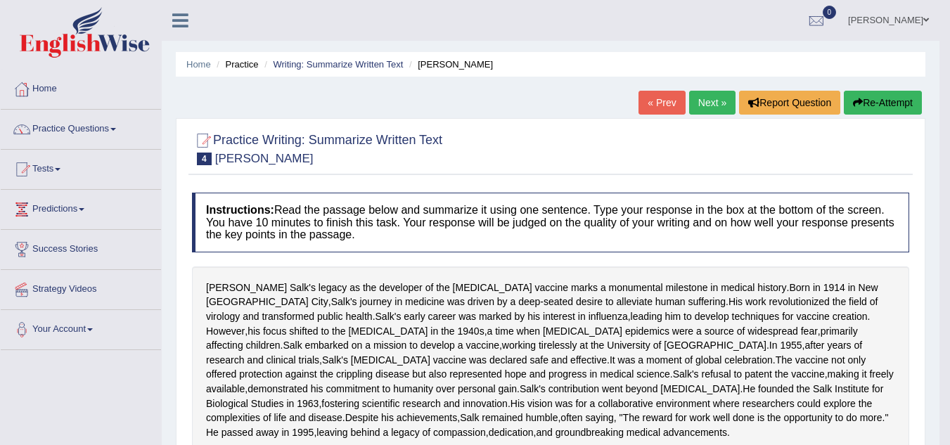
click at [883, 105] on button "Re-Attempt" at bounding box center [883, 103] width 78 height 24
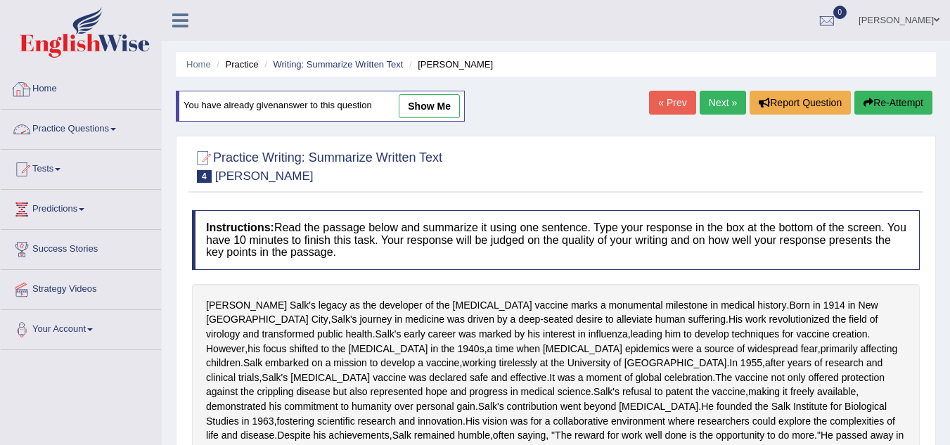
click at [101, 122] on link "Practice Questions" at bounding box center [81, 127] width 160 height 35
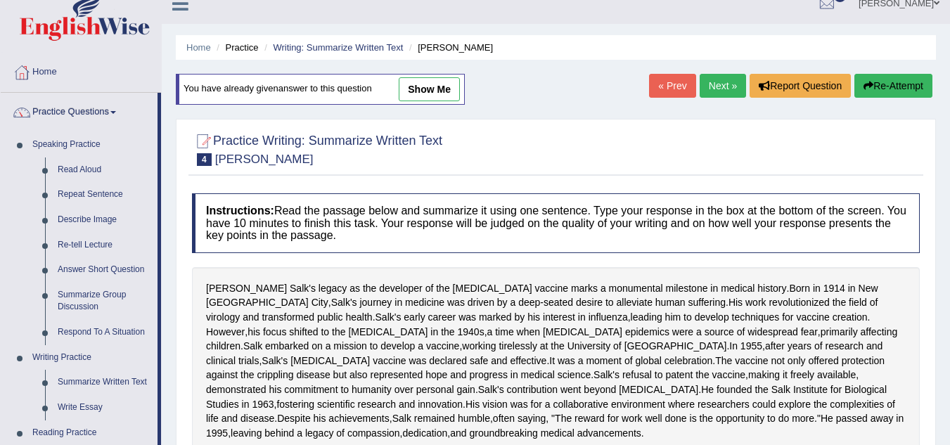
scroll to position [13, 0]
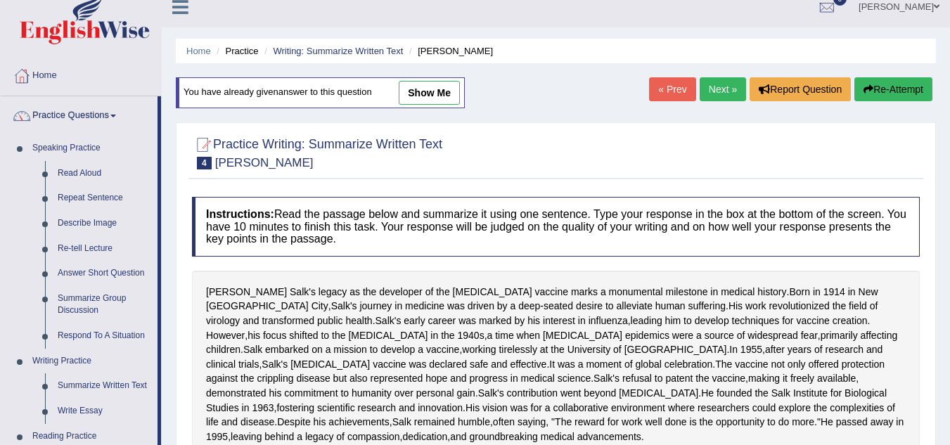
click at [714, 82] on link "Next »" at bounding box center [723, 89] width 46 height 24
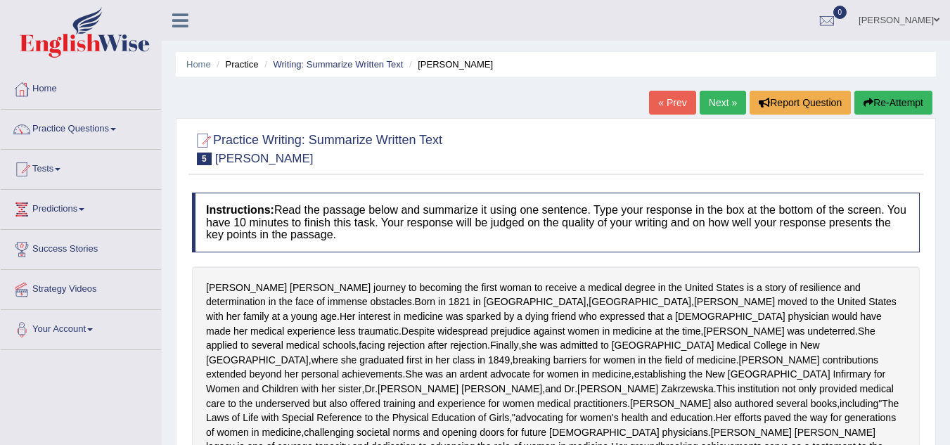
click at [674, 94] on link "« Prev" at bounding box center [672, 103] width 46 height 24
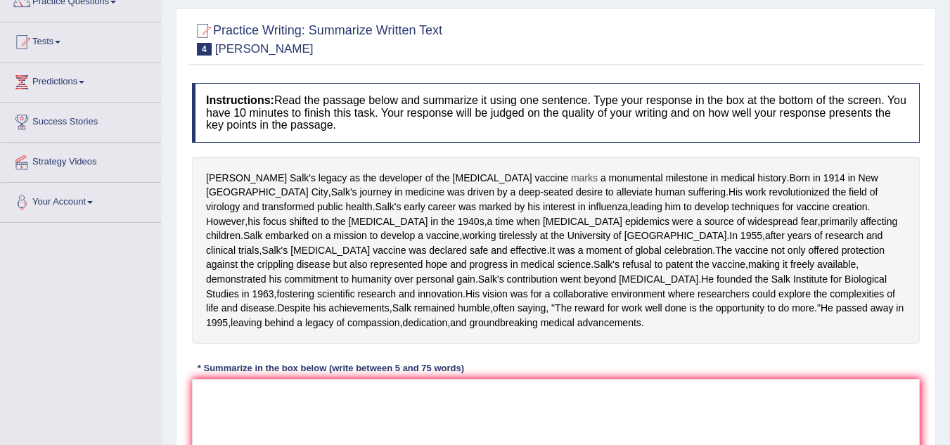
scroll to position [128, 0]
click at [493, 143] on div "Instructions: Read the passage below and summarize it using one sentence. Type …" at bounding box center [555, 303] width 735 height 457
click at [716, 315] on span "opportunity" at bounding box center [740, 307] width 49 height 15
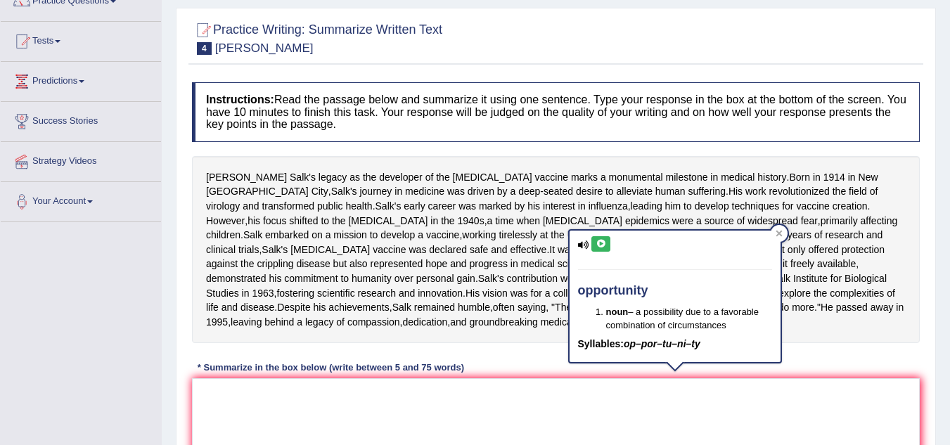
click at [716, 315] on span "opportunity" at bounding box center [740, 307] width 49 height 15
click at [674, 317] on body "Toggle navigation Home Practice Questions Speaking Practice Read Aloud Repeat S…" at bounding box center [475, 94] width 950 height 445
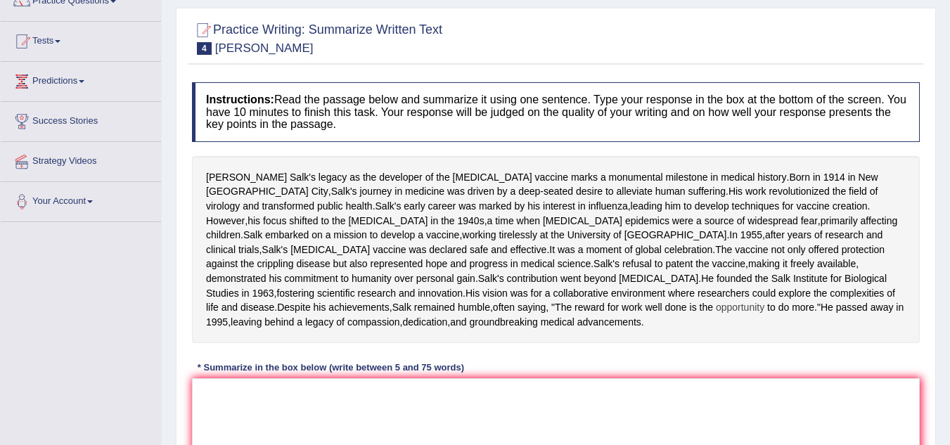
click at [716, 315] on span "opportunity" at bounding box center [740, 307] width 49 height 15
click at [674, 317] on body "Toggle navigation Home Practice Questions Speaking Practice Read Aloud Repeat S…" at bounding box center [475, 94] width 950 height 445
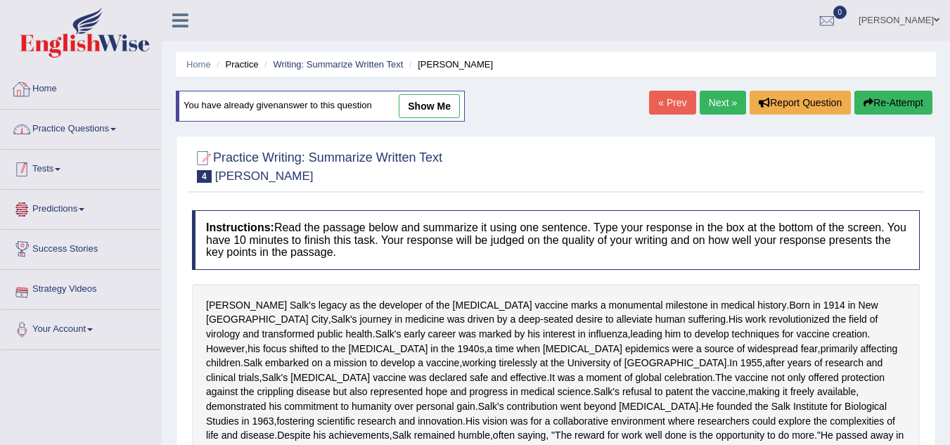
scroll to position [0, 0]
click at [104, 129] on link "Practice Questions" at bounding box center [81, 127] width 160 height 35
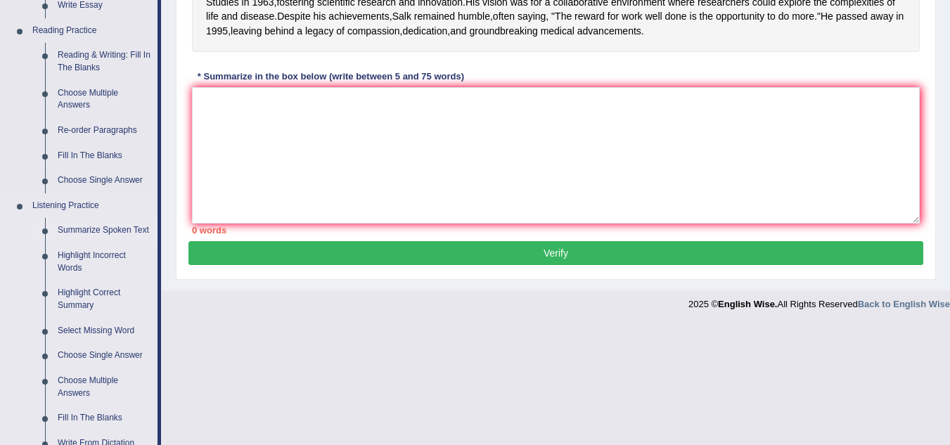
scroll to position [420, 0]
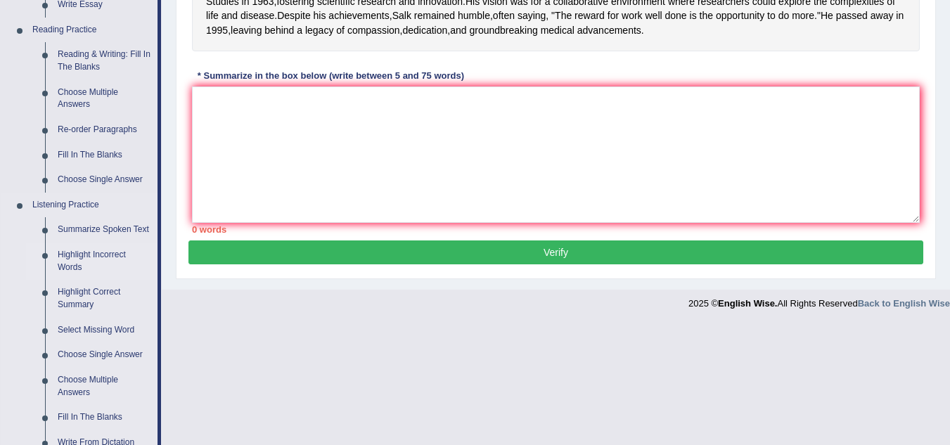
click at [77, 266] on link "Highlight Incorrect Words" at bounding box center [104, 261] width 106 height 37
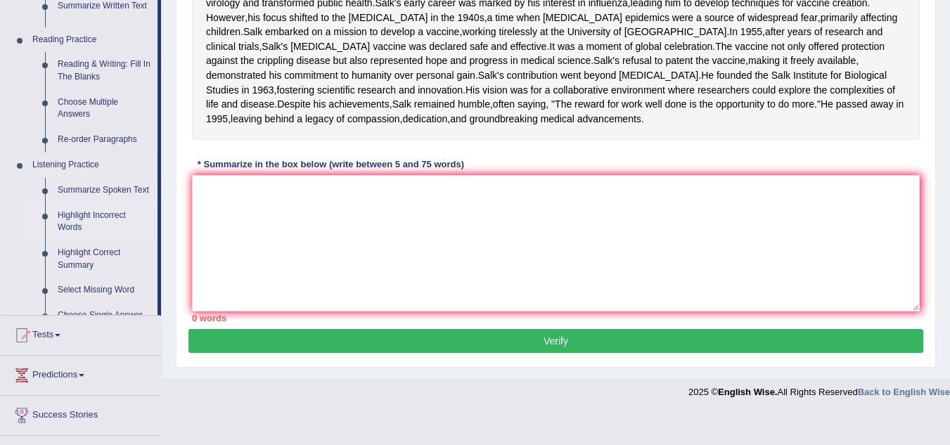
scroll to position [162, 0]
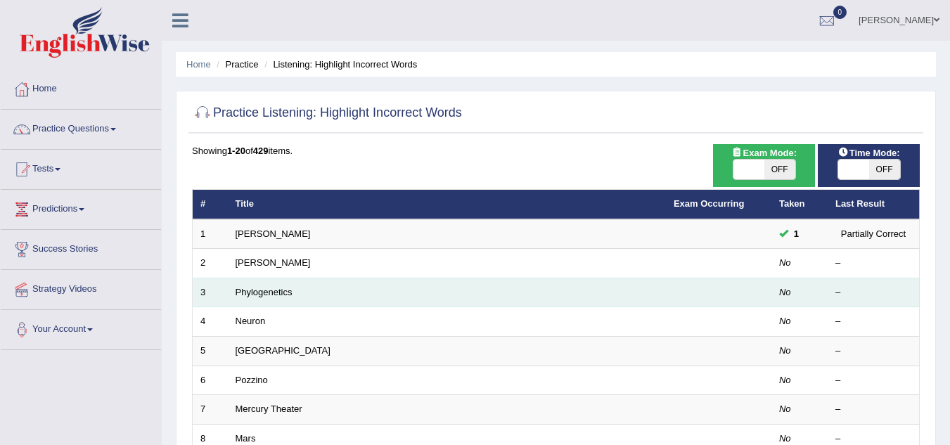
click at [266, 297] on td "Phylogenetics" at bounding box center [447, 293] width 438 height 30
click at [266, 293] on link "Phylogenetics" at bounding box center [264, 292] width 57 height 11
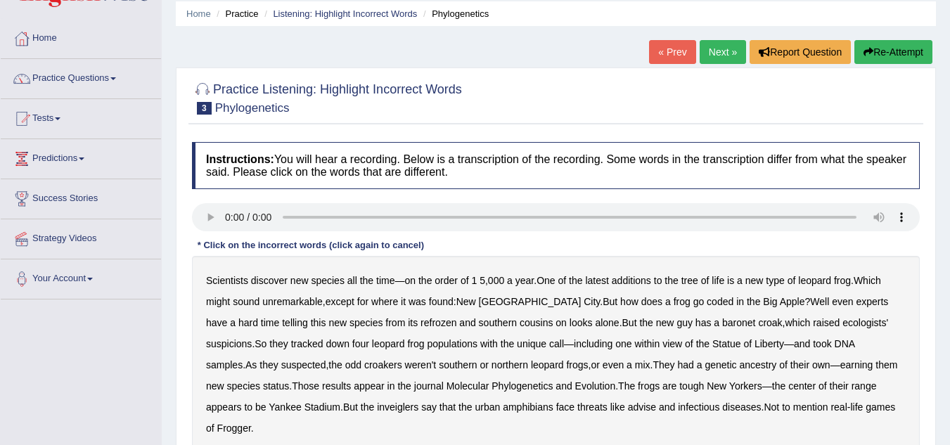
scroll to position [51, 0]
click at [647, 307] on div "Scientists discover new species all the time — on the order of 1 5 , 000 a year…" at bounding box center [556, 353] width 728 height 197
click at [707, 301] on b "coded" at bounding box center [720, 300] width 27 height 11
click at [722, 323] on b "baronet" at bounding box center [738, 321] width 33 height 11
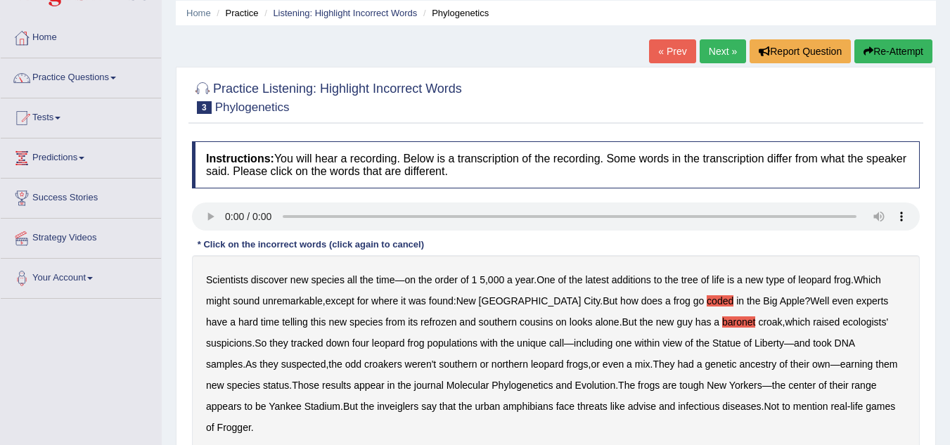
click at [377, 404] on b "inveiglers" at bounding box center [397, 406] width 41 height 11
click at [628, 404] on b "advise" at bounding box center [642, 406] width 28 height 11
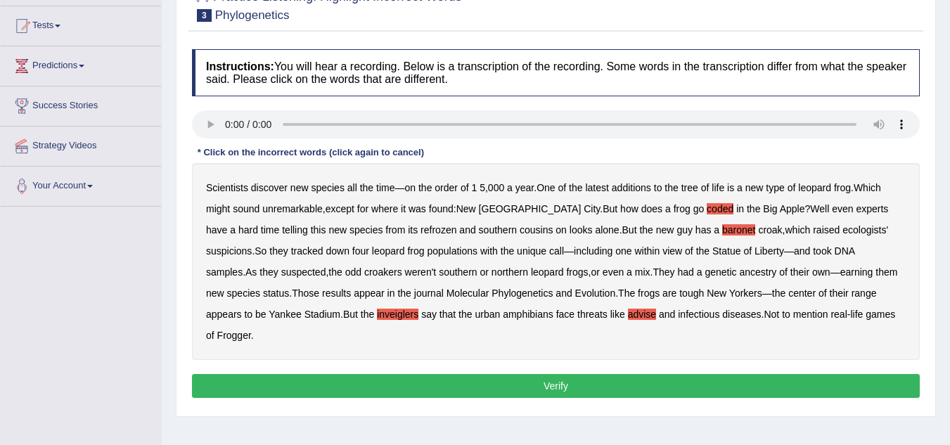
scroll to position [144, 0]
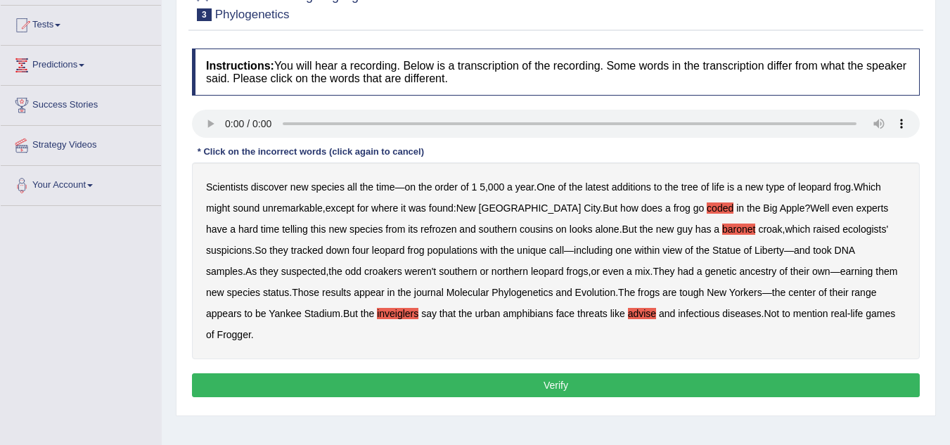
click at [568, 373] on button "Verify" at bounding box center [556, 385] width 728 height 24
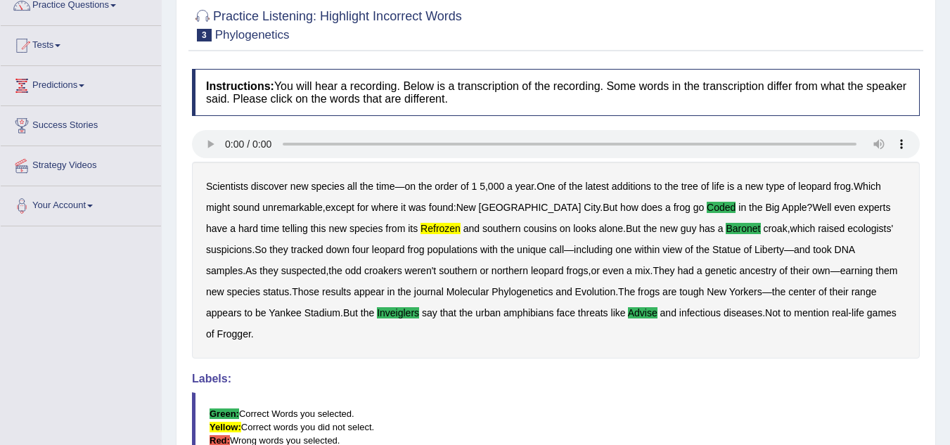
scroll to position [0, 0]
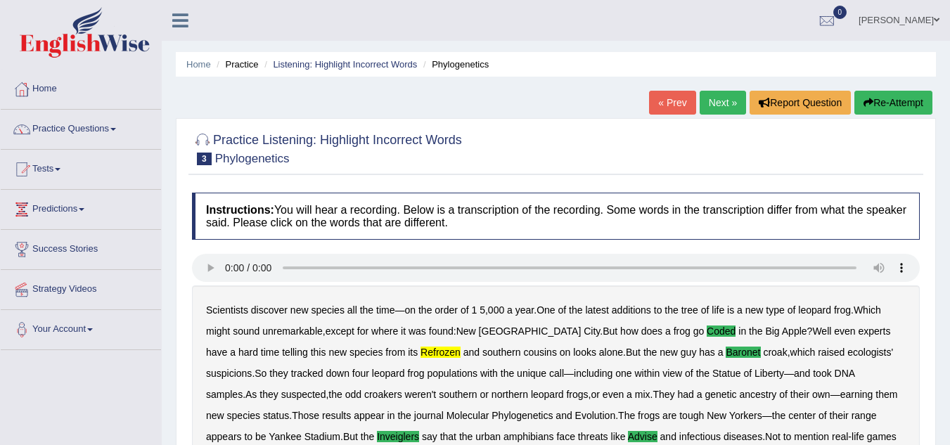
click at [717, 101] on link "Next »" at bounding box center [723, 103] width 46 height 24
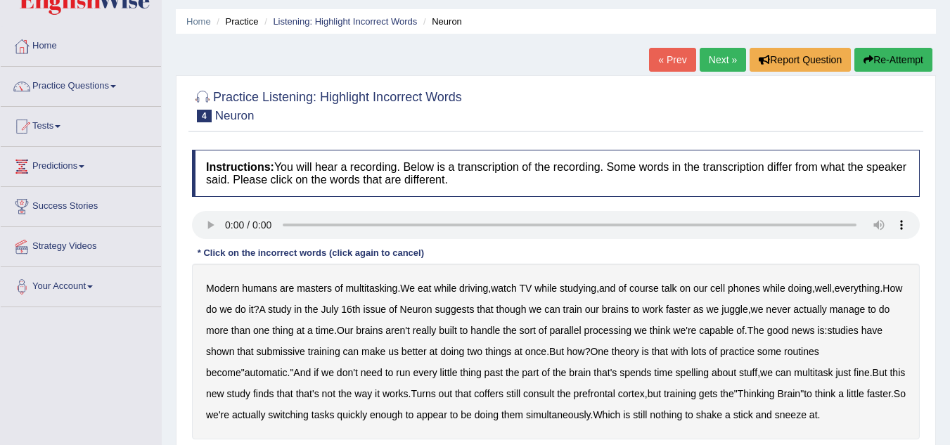
scroll to position [44, 0]
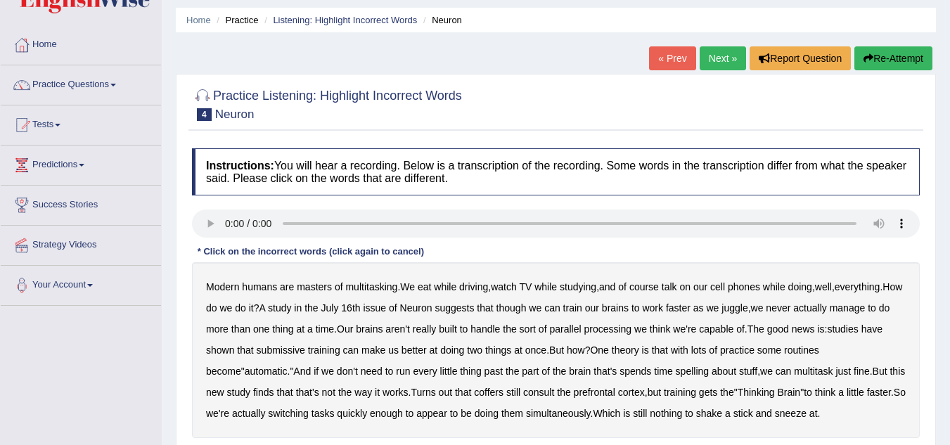
click at [283, 345] on b "submissive" at bounding box center [281, 350] width 49 height 11
click at [662, 362] on div "Modern humans are masters of multitasking . We eat while driving , watch TV whi…" at bounding box center [556, 350] width 728 height 176
click at [676, 371] on b "spelling" at bounding box center [692, 371] width 33 height 11
click at [474, 393] on b "coffers" at bounding box center [489, 392] width 30 height 11
drag, startPoint x: 746, startPoint y: 425, endPoint x: 715, endPoint y: 370, distance: 63.6
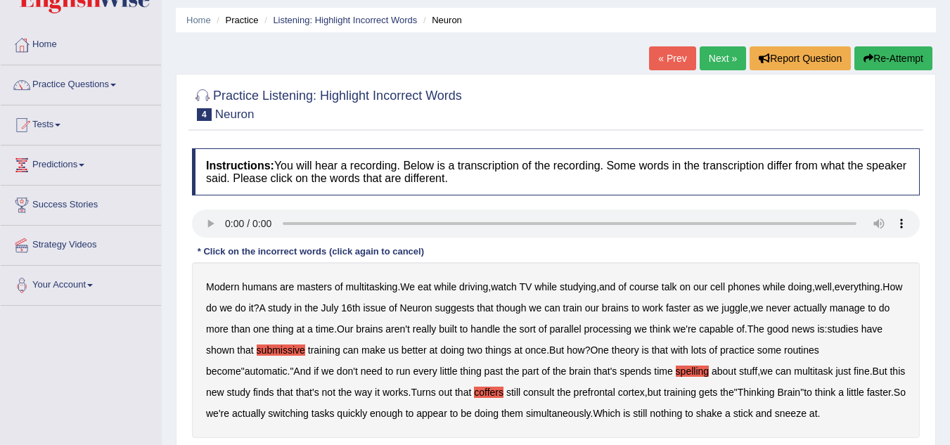
click at [715, 370] on div "Modern humans are masters of multitasking . We eat while driving , watch TV whi…" at bounding box center [556, 350] width 728 height 176
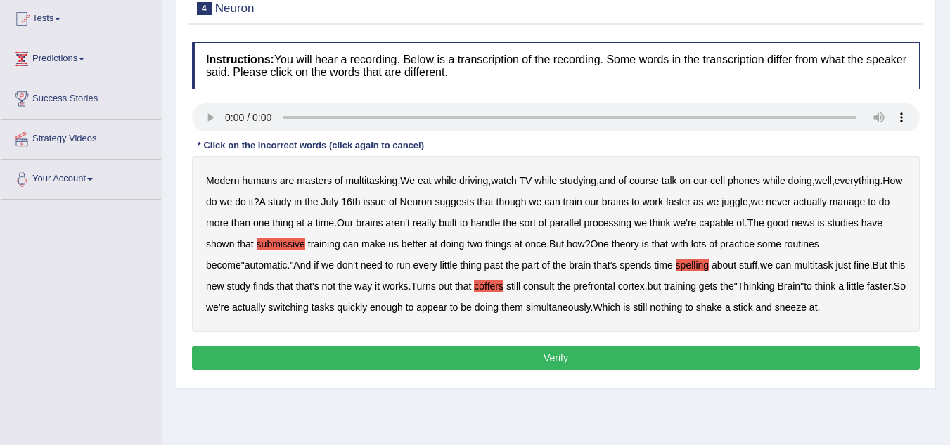
scroll to position [155, 0]
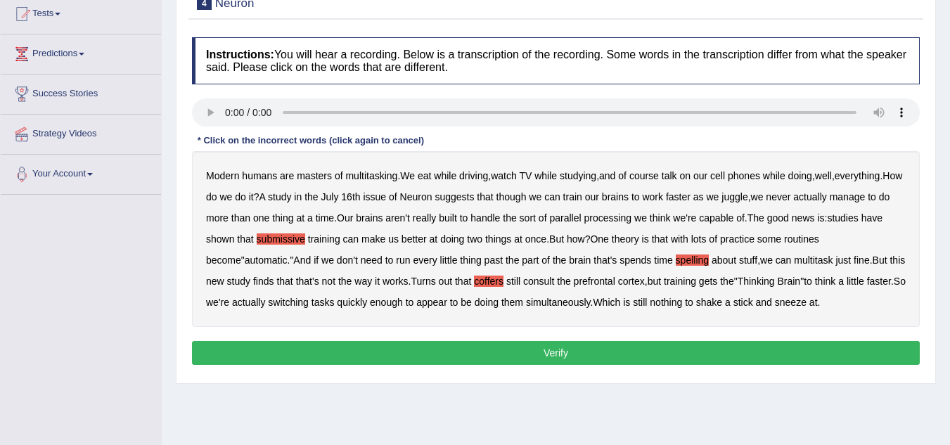
click at [702, 357] on button "Verify" at bounding box center [556, 353] width 728 height 24
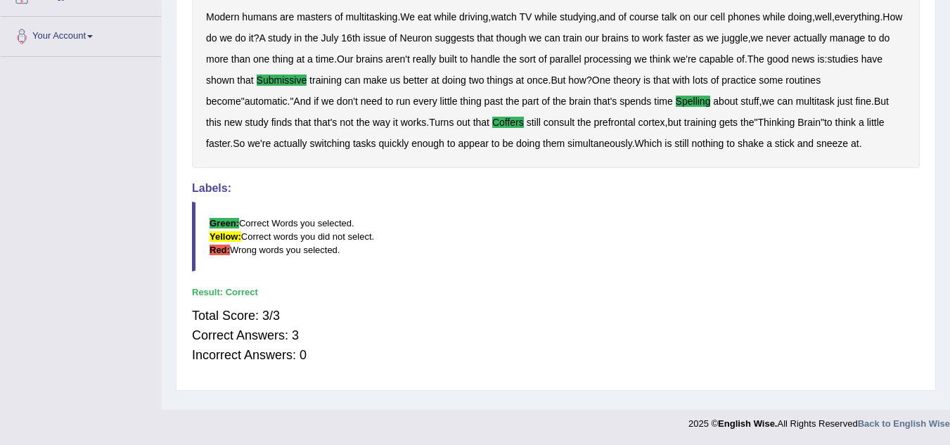
scroll to position [0, 0]
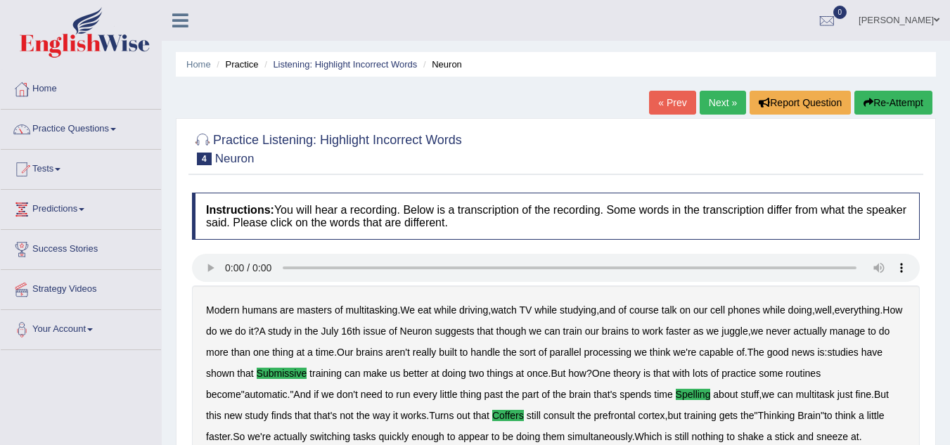
click at [715, 108] on link "Next »" at bounding box center [723, 103] width 46 height 24
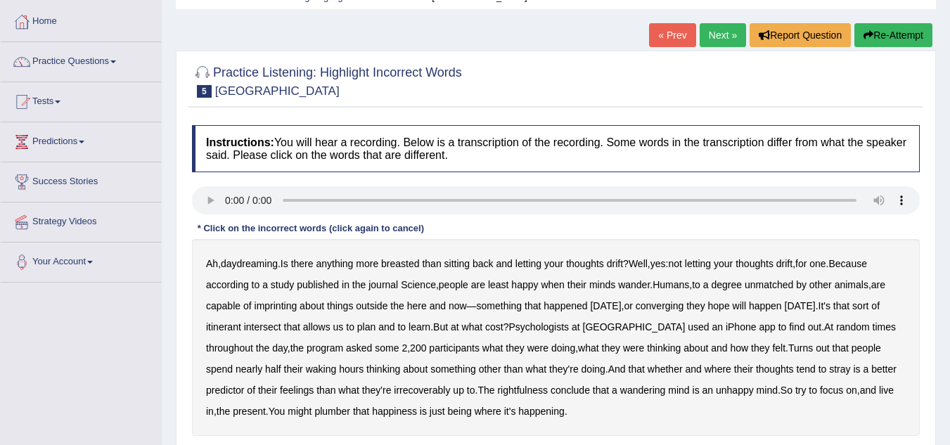
scroll to position [69, 0]
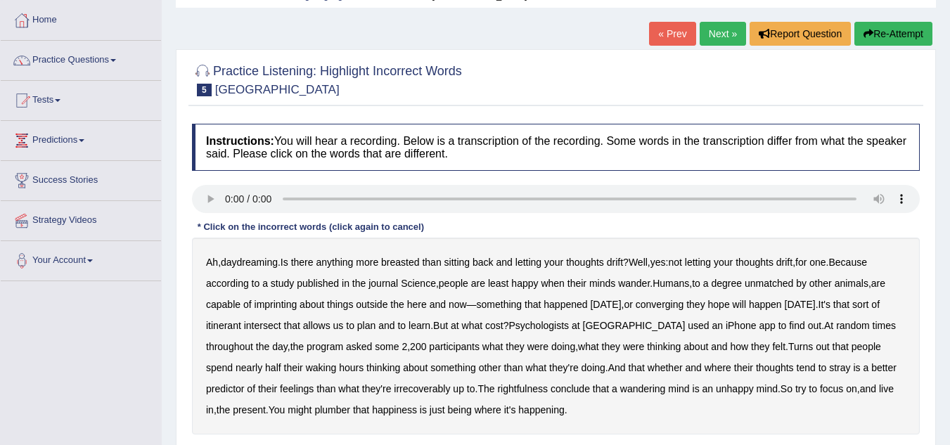
click at [404, 262] on b "breasted" at bounding box center [400, 262] width 38 height 11
click at [276, 304] on b "imprinting" at bounding box center [276, 304] width 43 height 11
click at [671, 304] on b "converging" at bounding box center [660, 304] width 49 height 11
click at [394, 391] on b "irrecoverably" at bounding box center [422, 388] width 56 height 11
click at [314, 407] on b "plumber" at bounding box center [332, 409] width 36 height 11
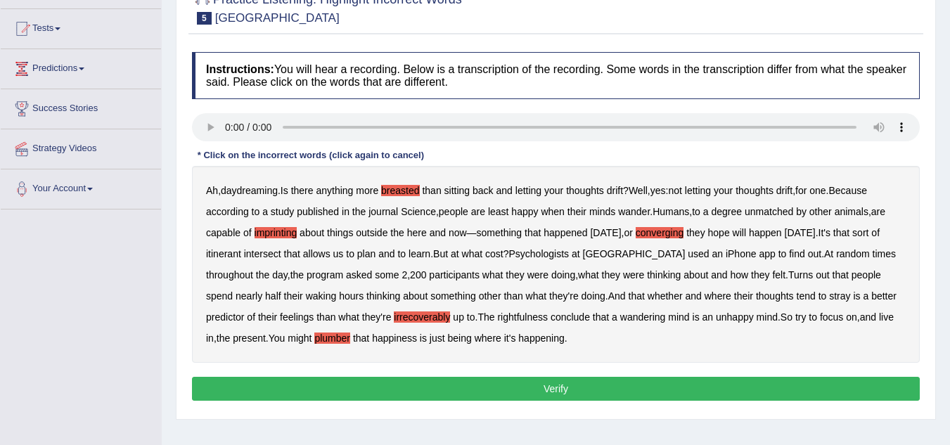
scroll to position [143, 0]
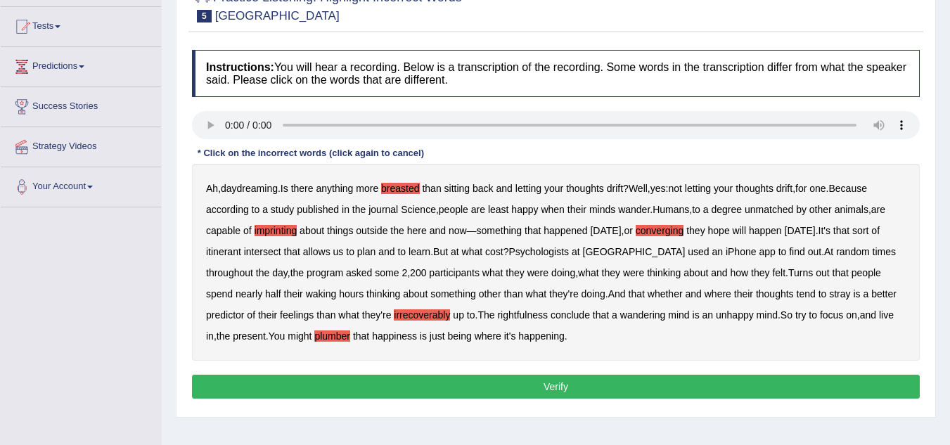
click at [508, 388] on button "Verify" at bounding box center [556, 387] width 728 height 24
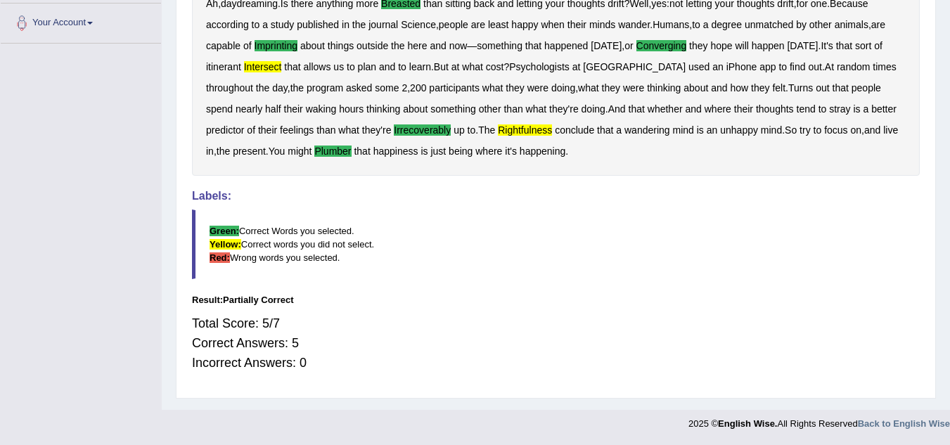
scroll to position [0, 0]
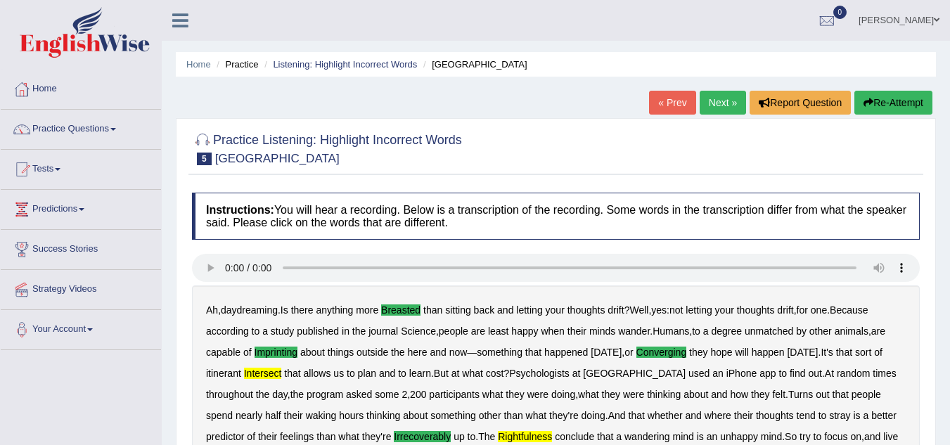
click at [725, 91] on link "Next »" at bounding box center [723, 103] width 46 height 24
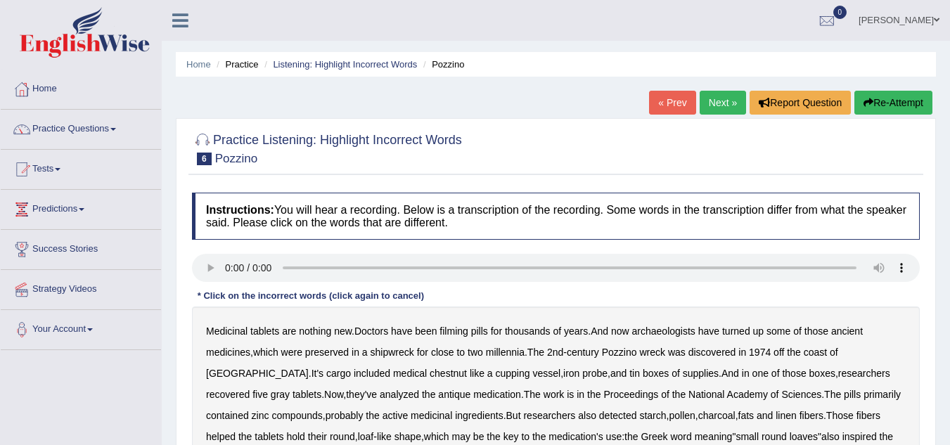
click at [108, 205] on link "Predictions" at bounding box center [81, 207] width 160 height 35
